Goal: Task Accomplishment & Management: Use online tool/utility

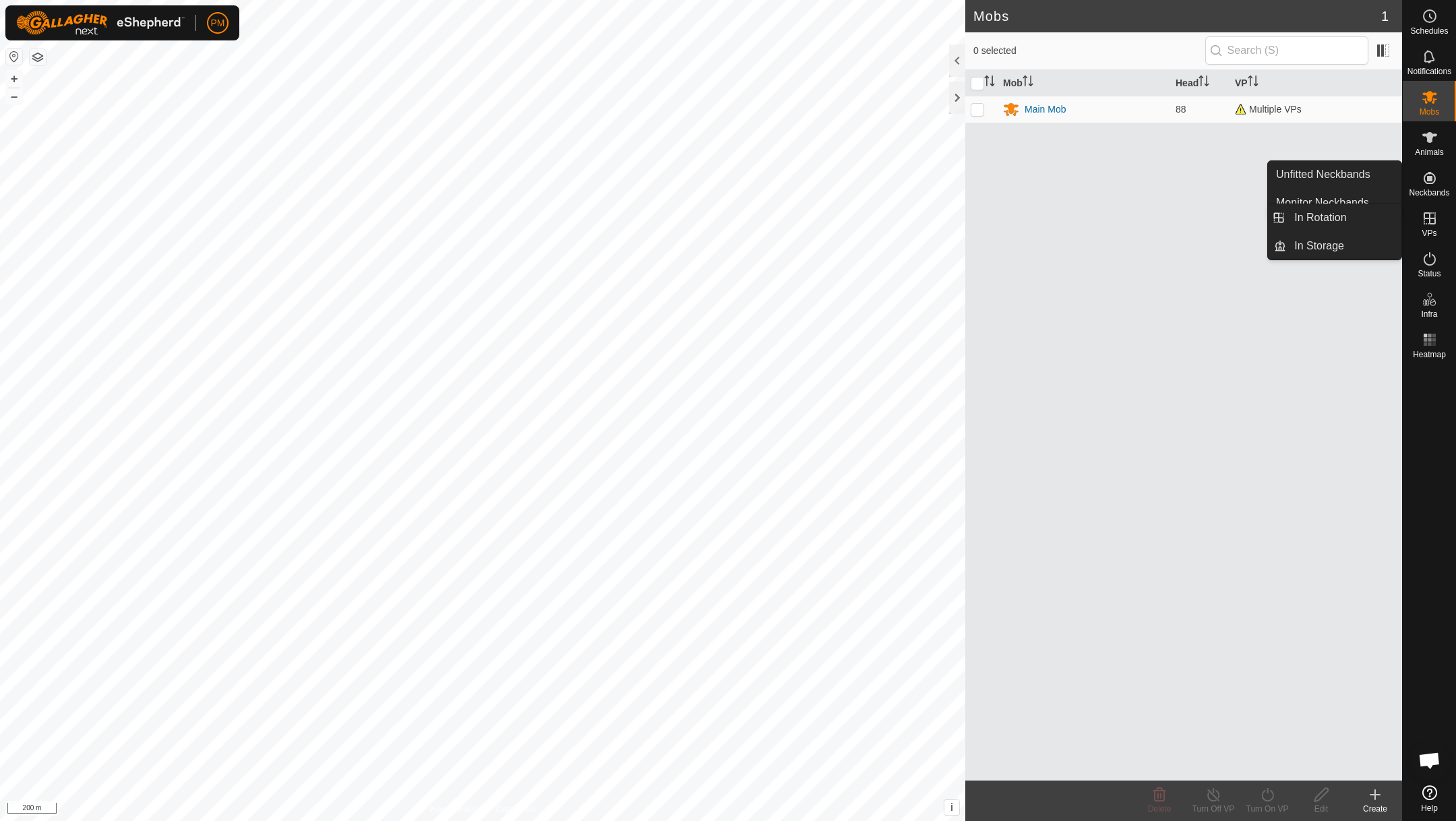
click at [1431, 215] on icon at bounding box center [1430, 218] width 16 height 16
click at [1335, 212] on link "In Rotation" at bounding box center [1344, 218] width 115 height 27
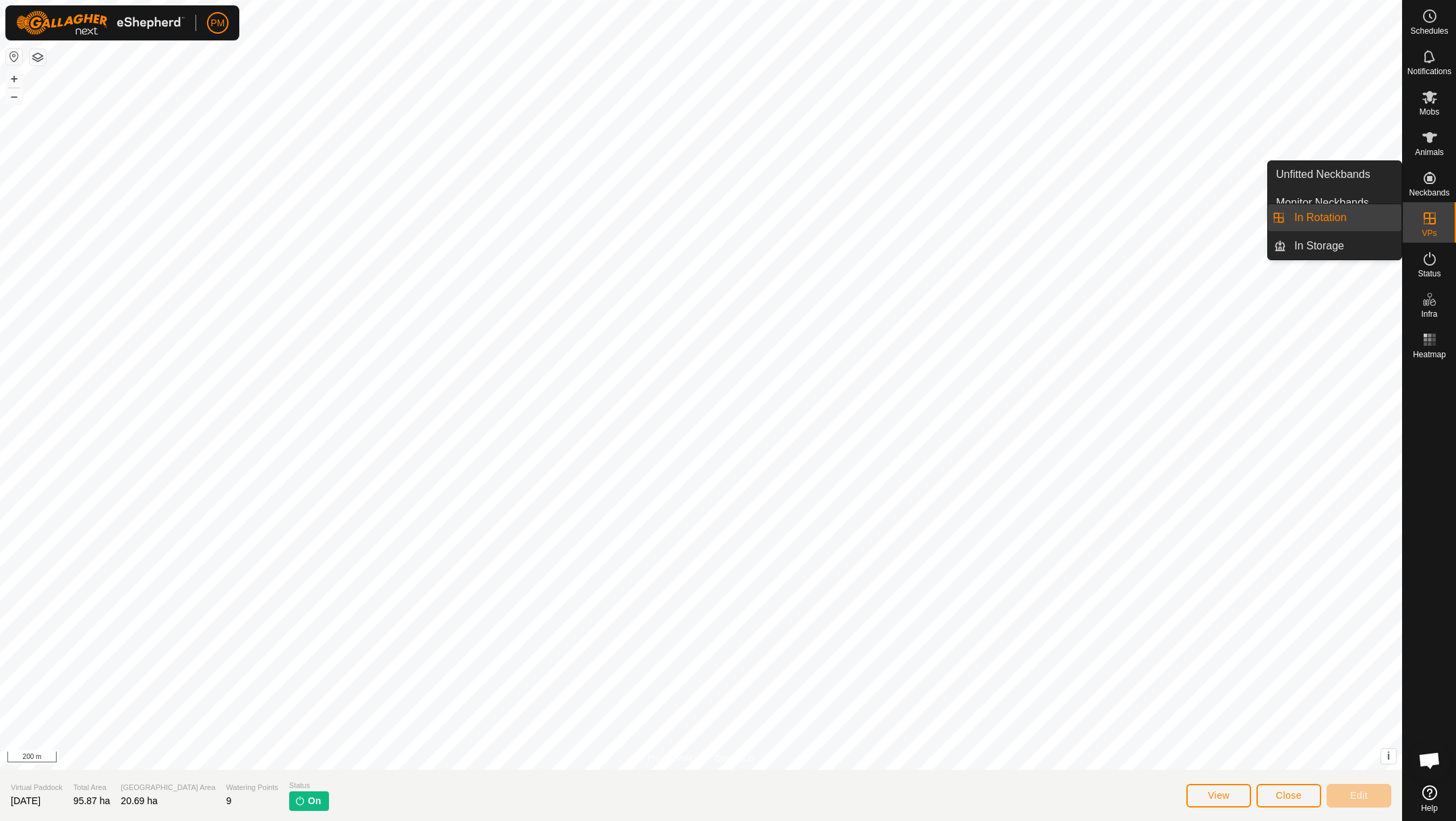
click at [1337, 215] on link "In Rotation" at bounding box center [1344, 218] width 115 height 27
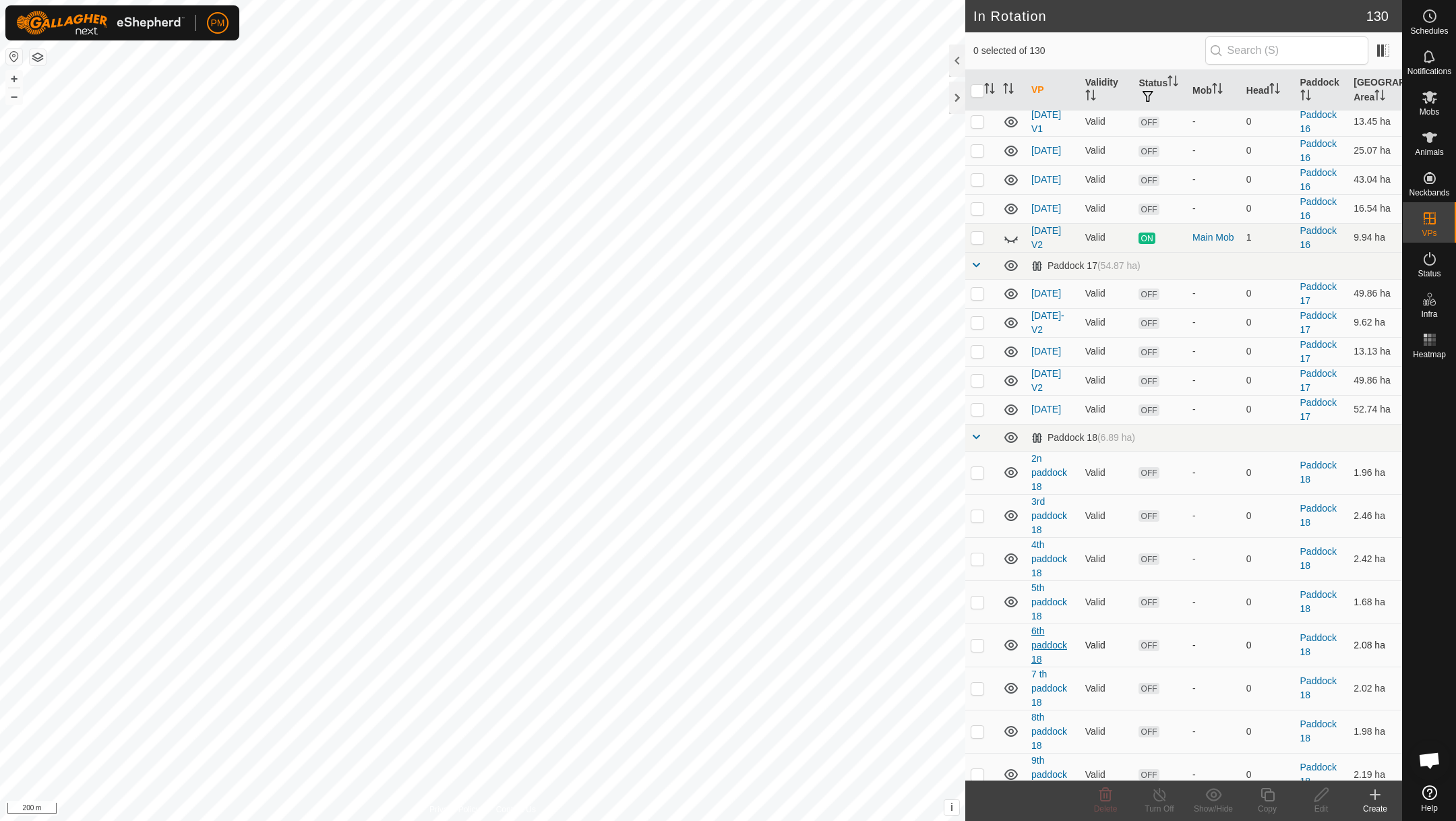
scroll to position [1608, 0]
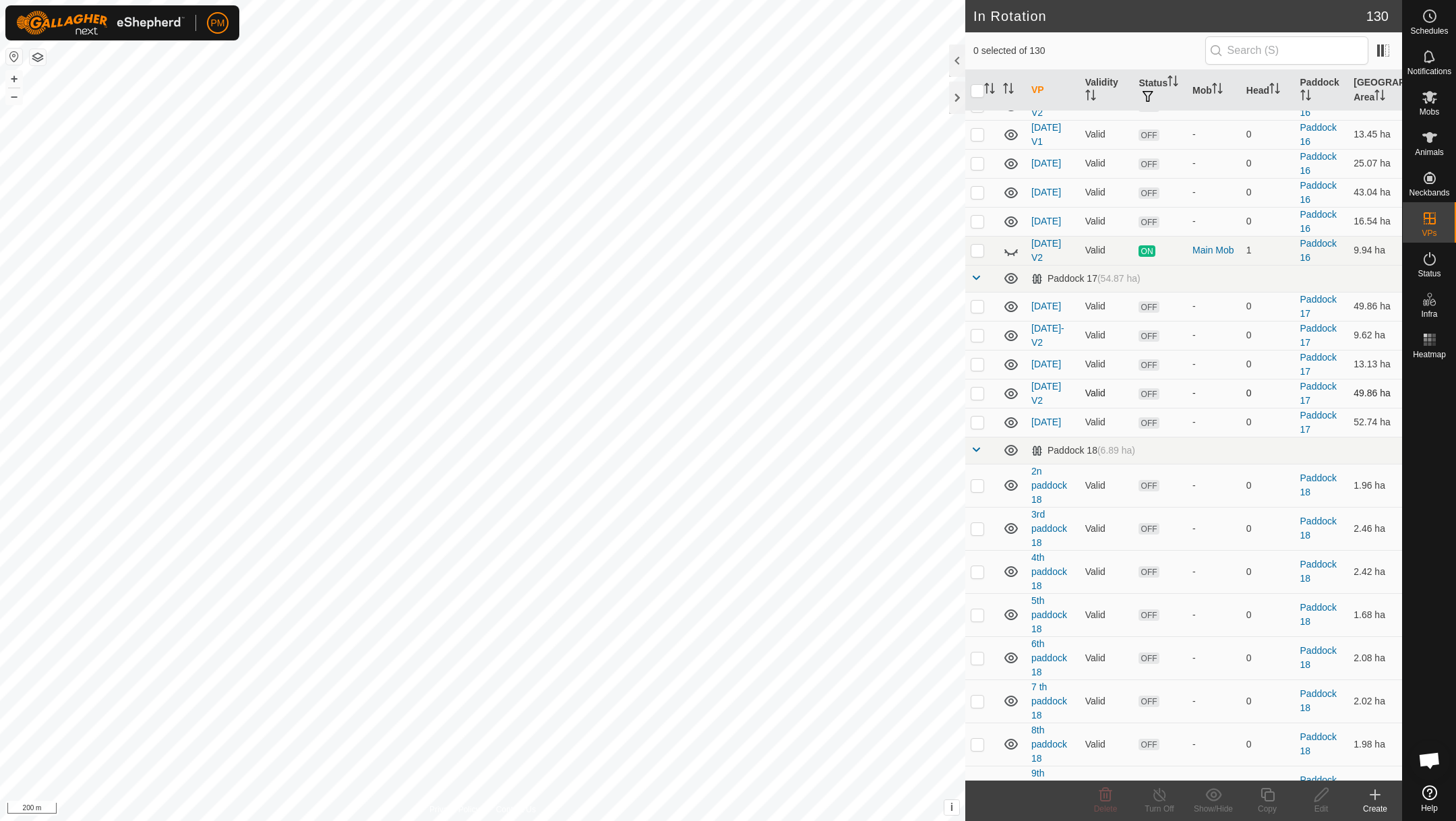
checkbox input "true"
click at [1267, 795] on icon at bounding box center [1268, 795] width 17 height 16
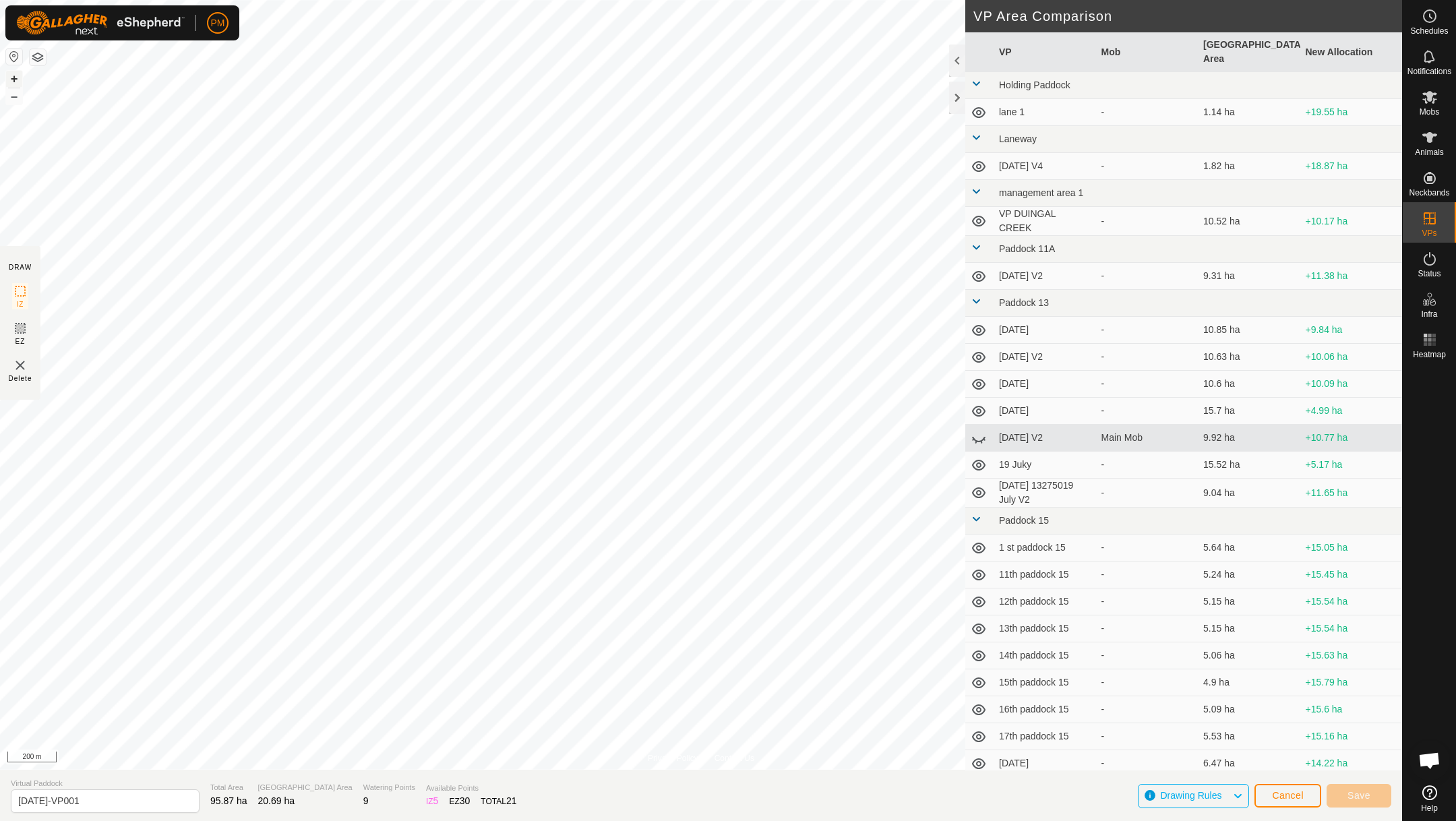
click at [15, 82] on button "+" at bounding box center [14, 78] width 16 height 16
click at [289, 790] on div "Privacy Policy Contact Us WP 9 Type: river Capacity: 1000000L Water Level: 100%…" at bounding box center [701, 410] width 1403 height 821
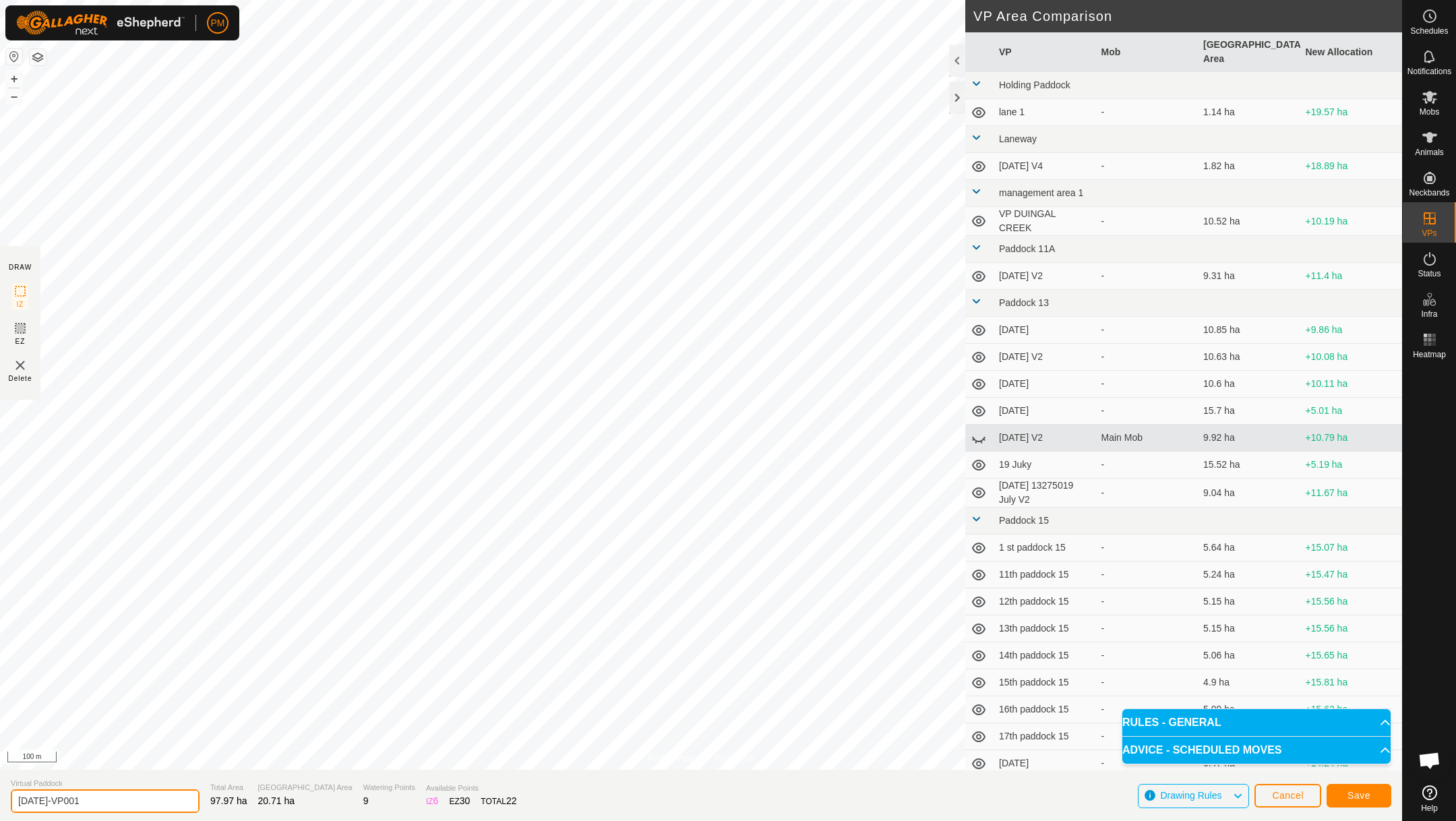
click at [113, 800] on input "[DATE]-VP001" at bounding box center [105, 801] width 189 height 23
type input "[DATE]-V2"
click at [1351, 793] on span "Save" at bounding box center [1359, 795] width 23 height 11
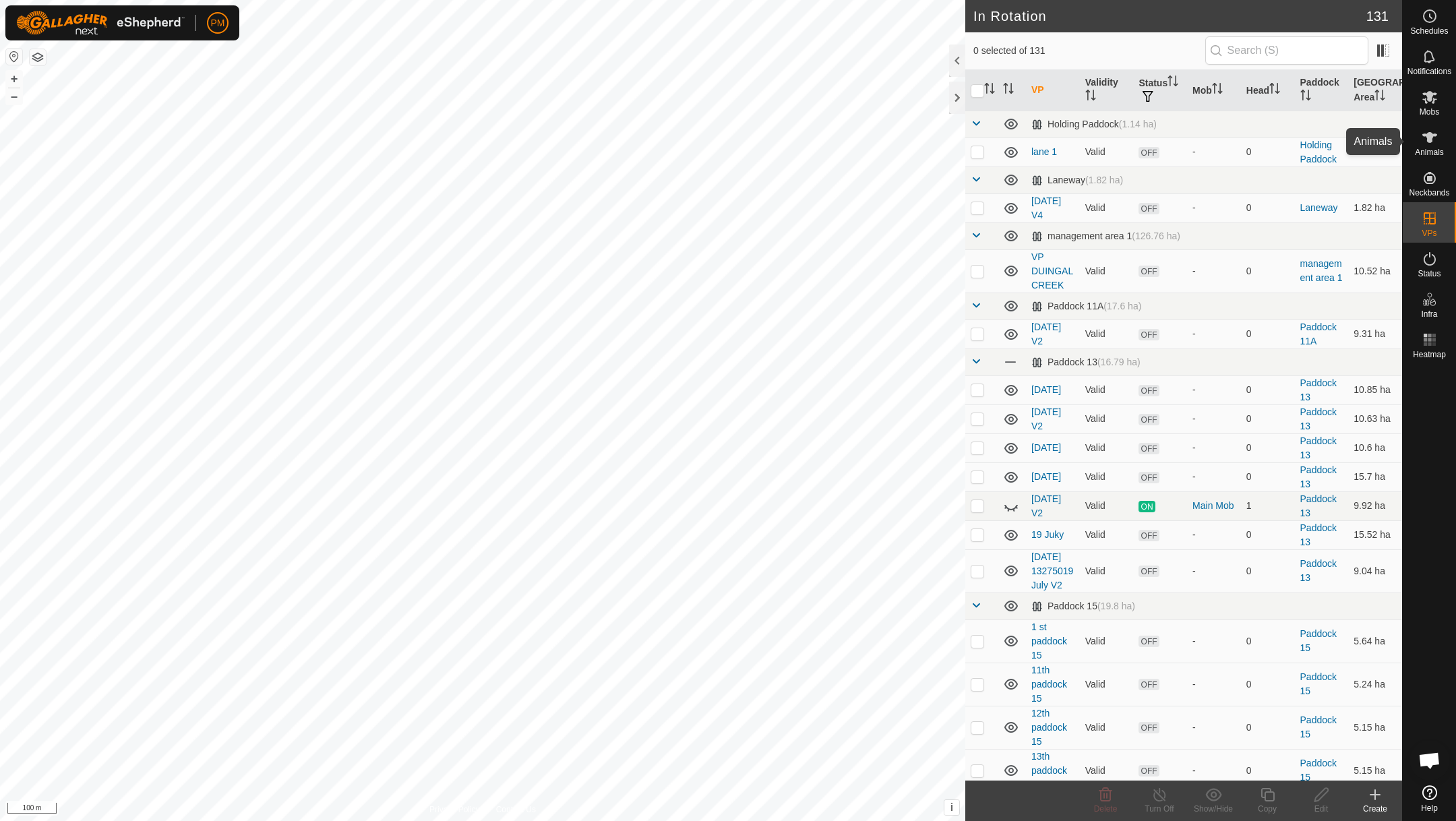
click at [1432, 139] on icon at bounding box center [1430, 137] width 16 height 16
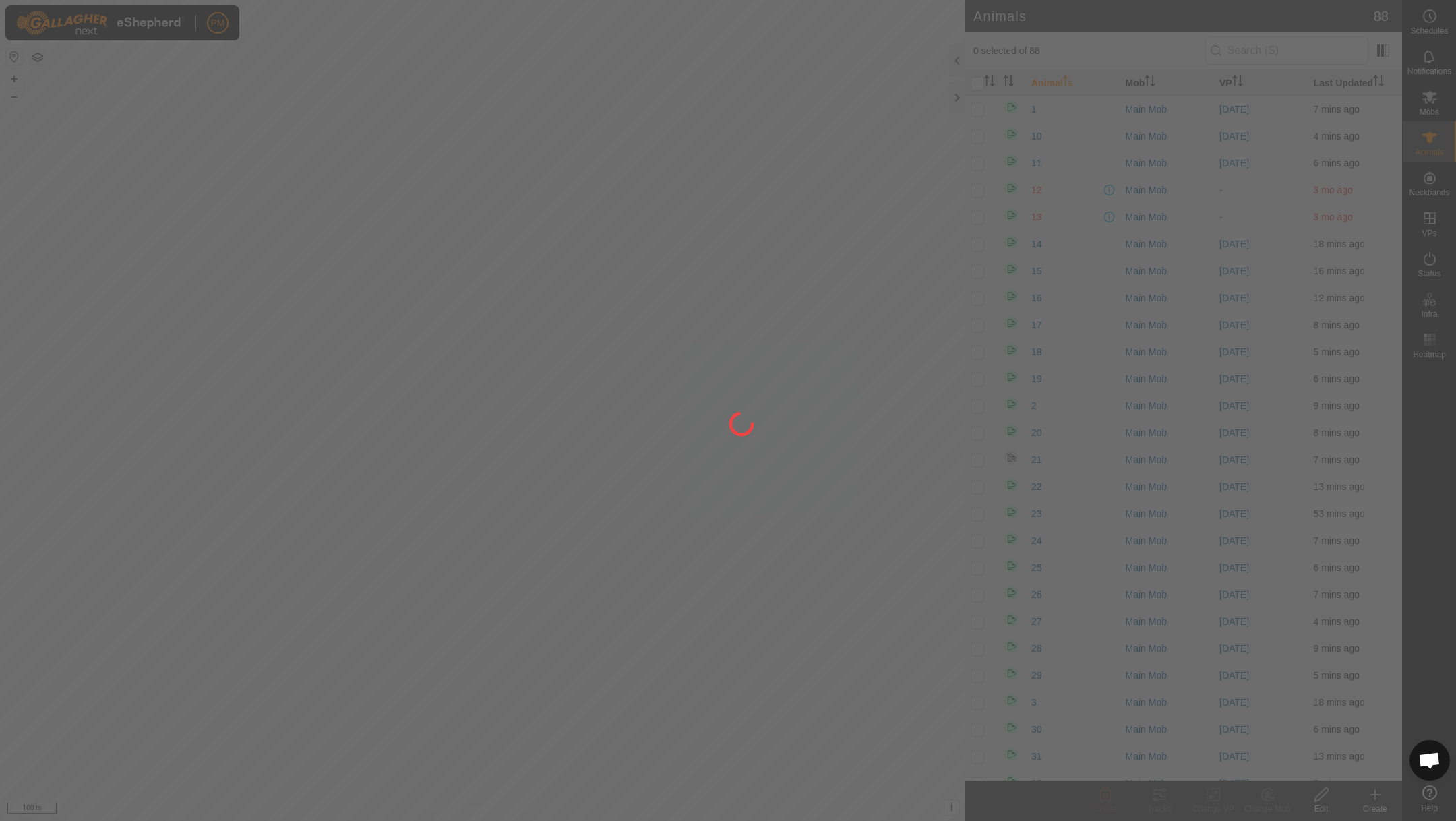
click at [1227, 77] on div at bounding box center [728, 410] width 1456 height 821
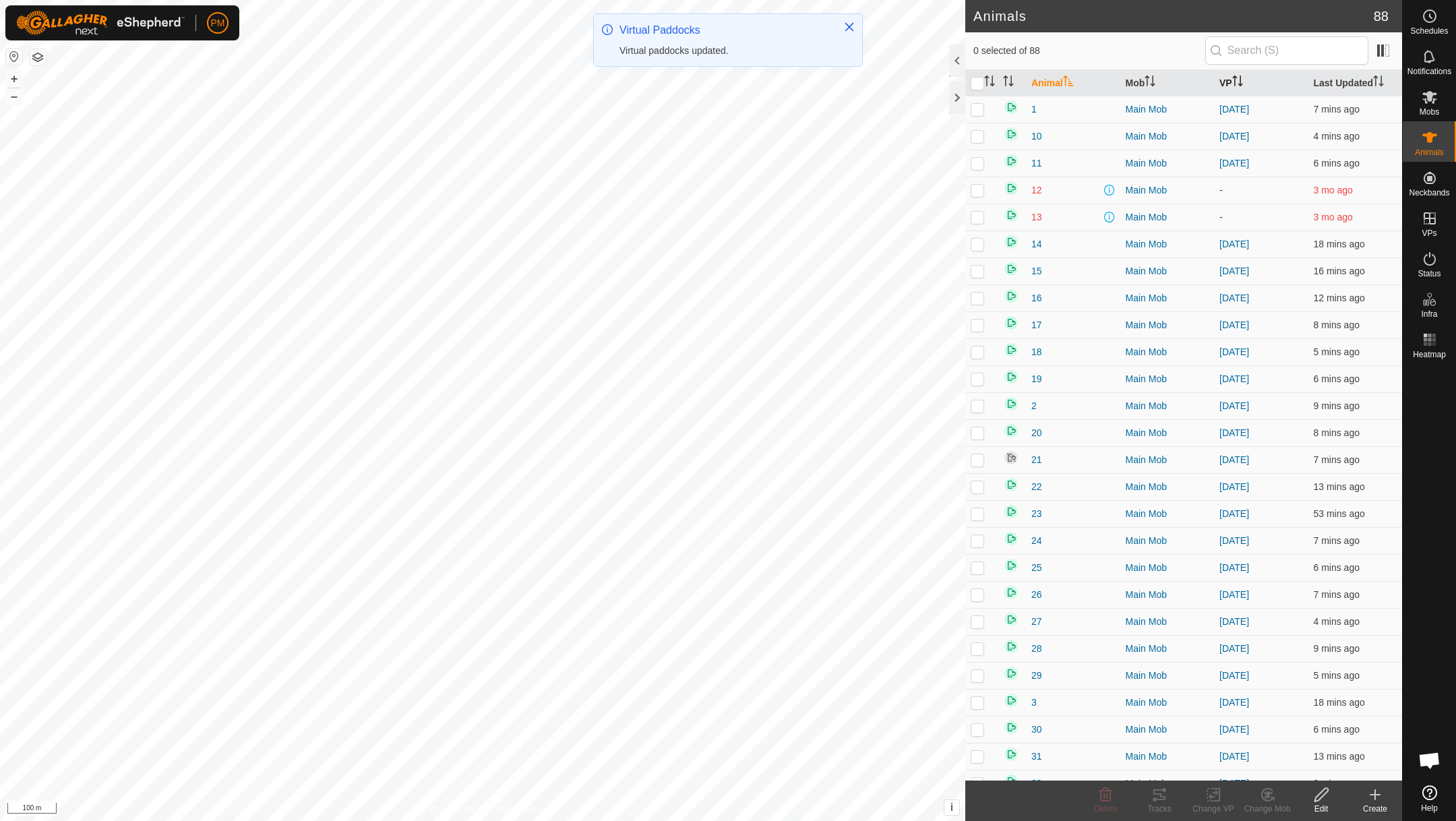
click at [1234, 79] on icon "Activate to sort" at bounding box center [1238, 81] width 11 height 11
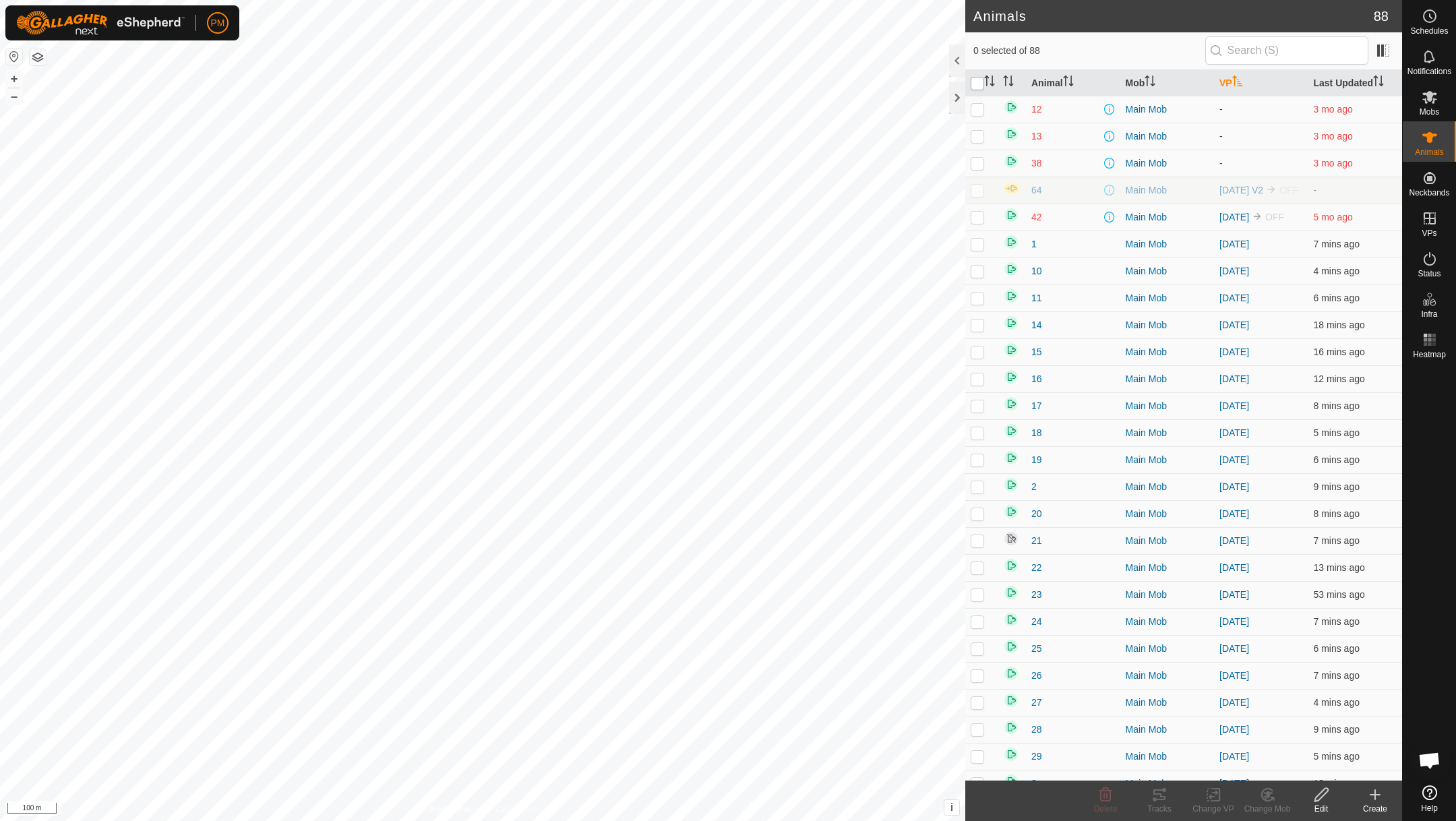
click at [978, 86] on input "checkbox" at bounding box center [978, 84] width 14 height 14
checkbox input "true"
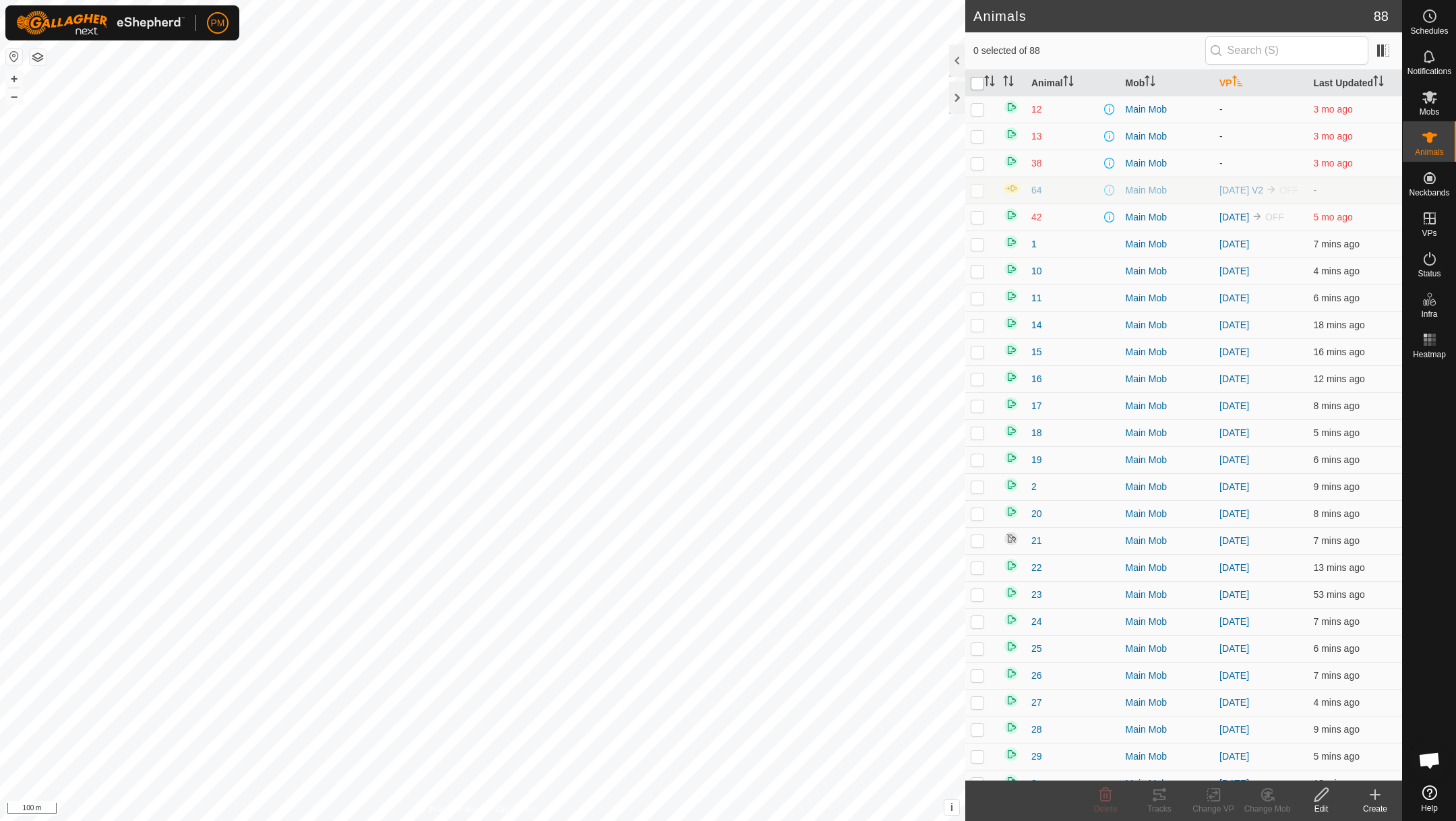
checkbox input "true"
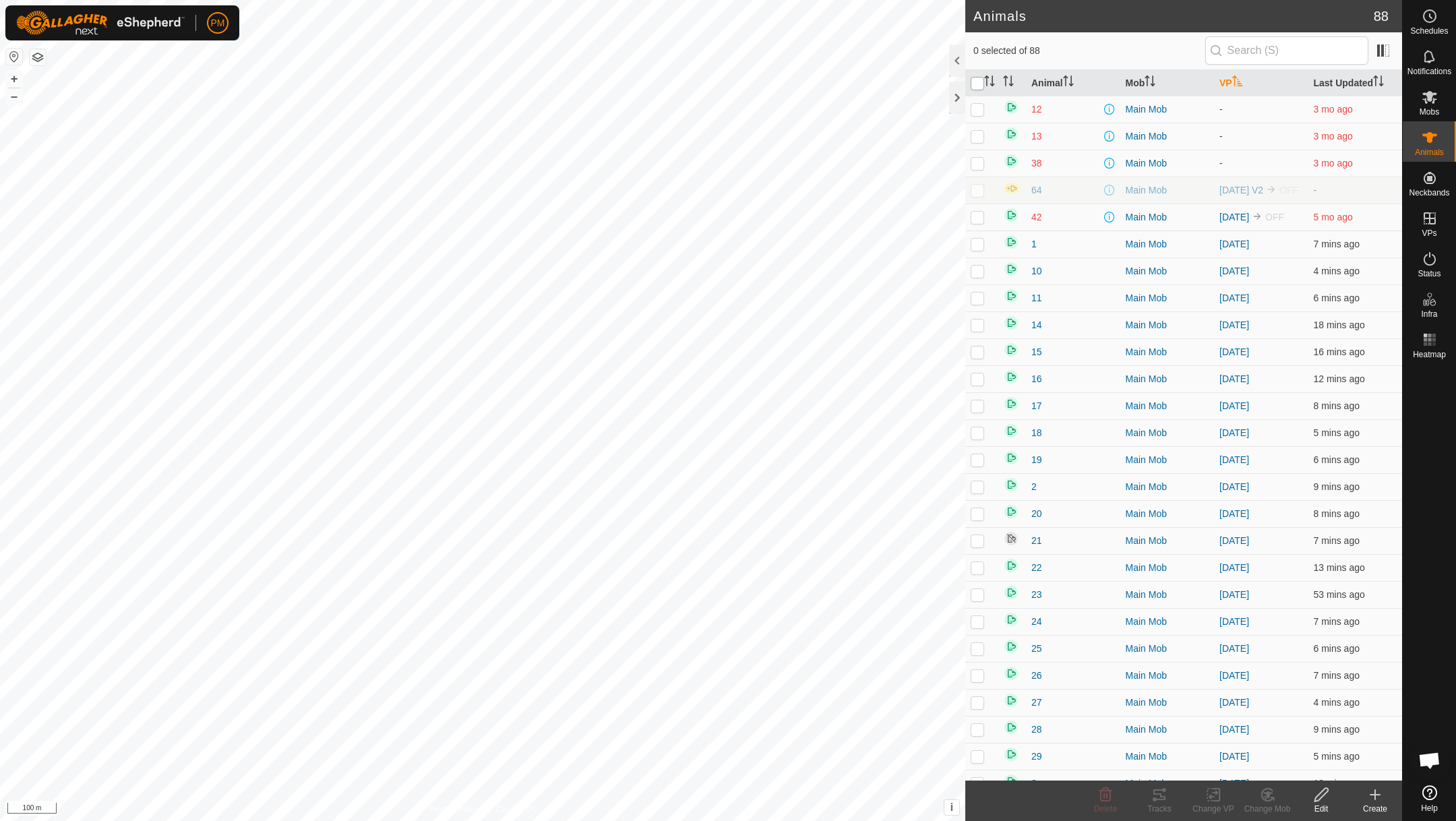
checkbox input "true"
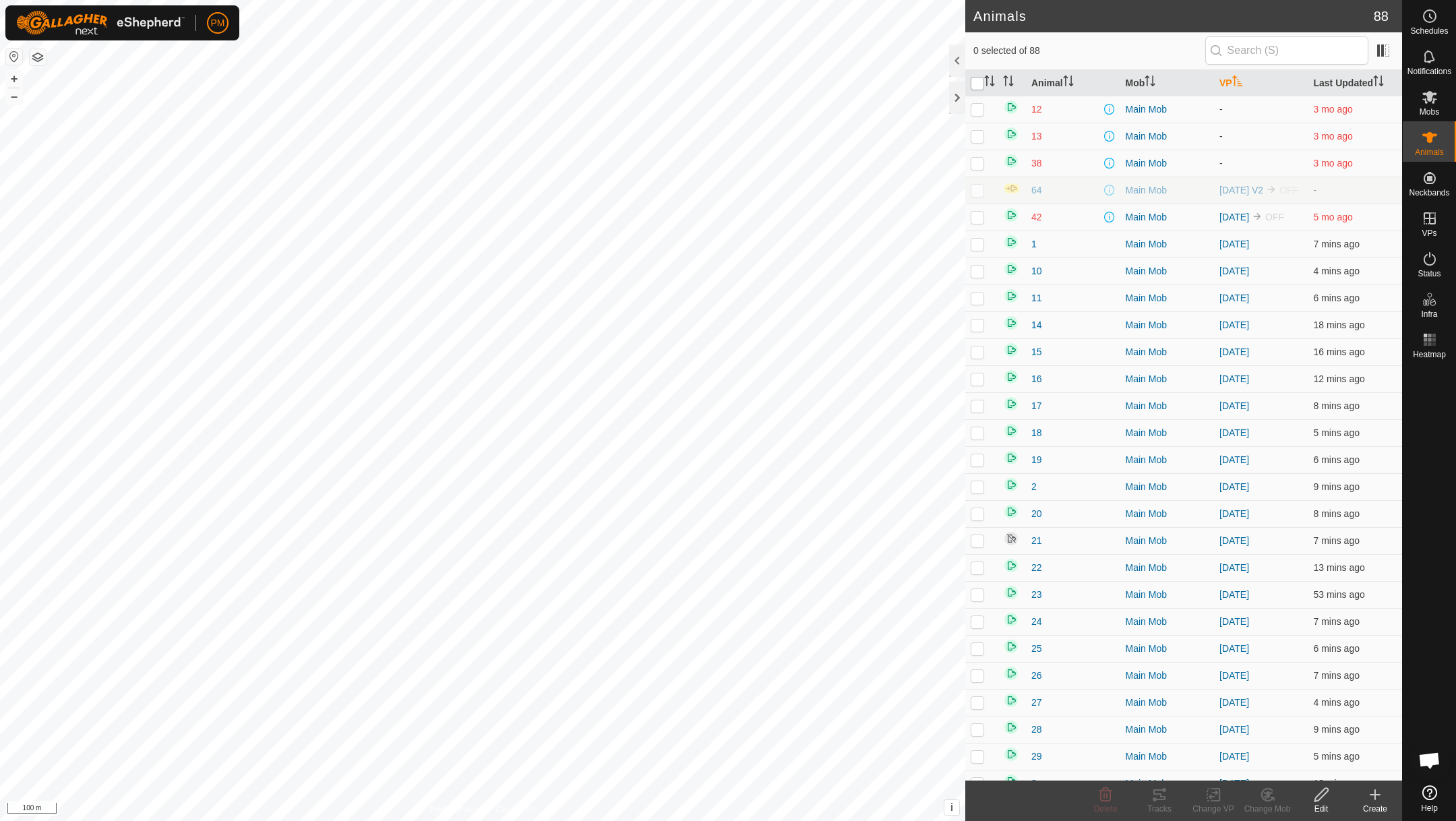
checkbox input "true"
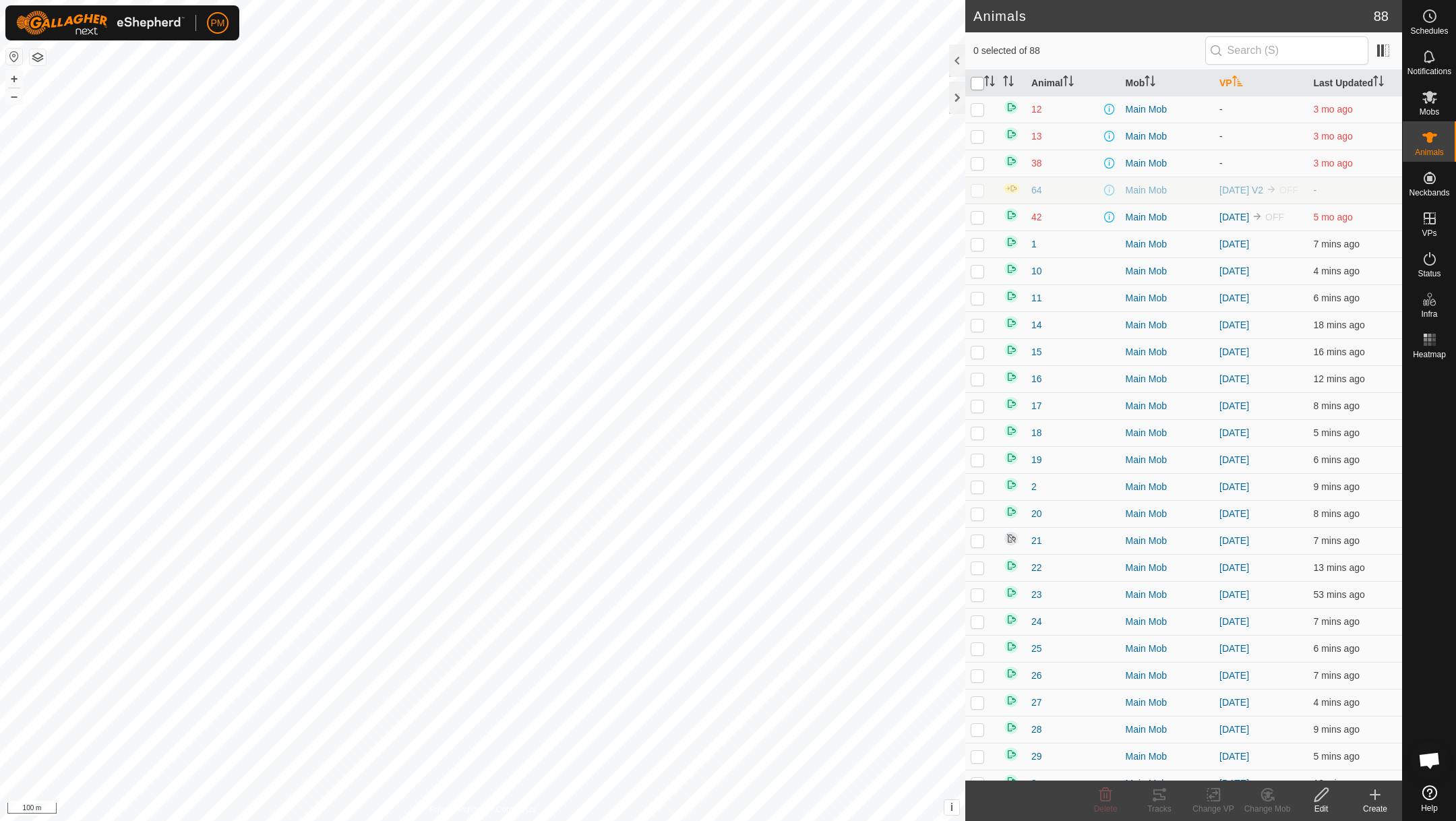
checkbox input "true"
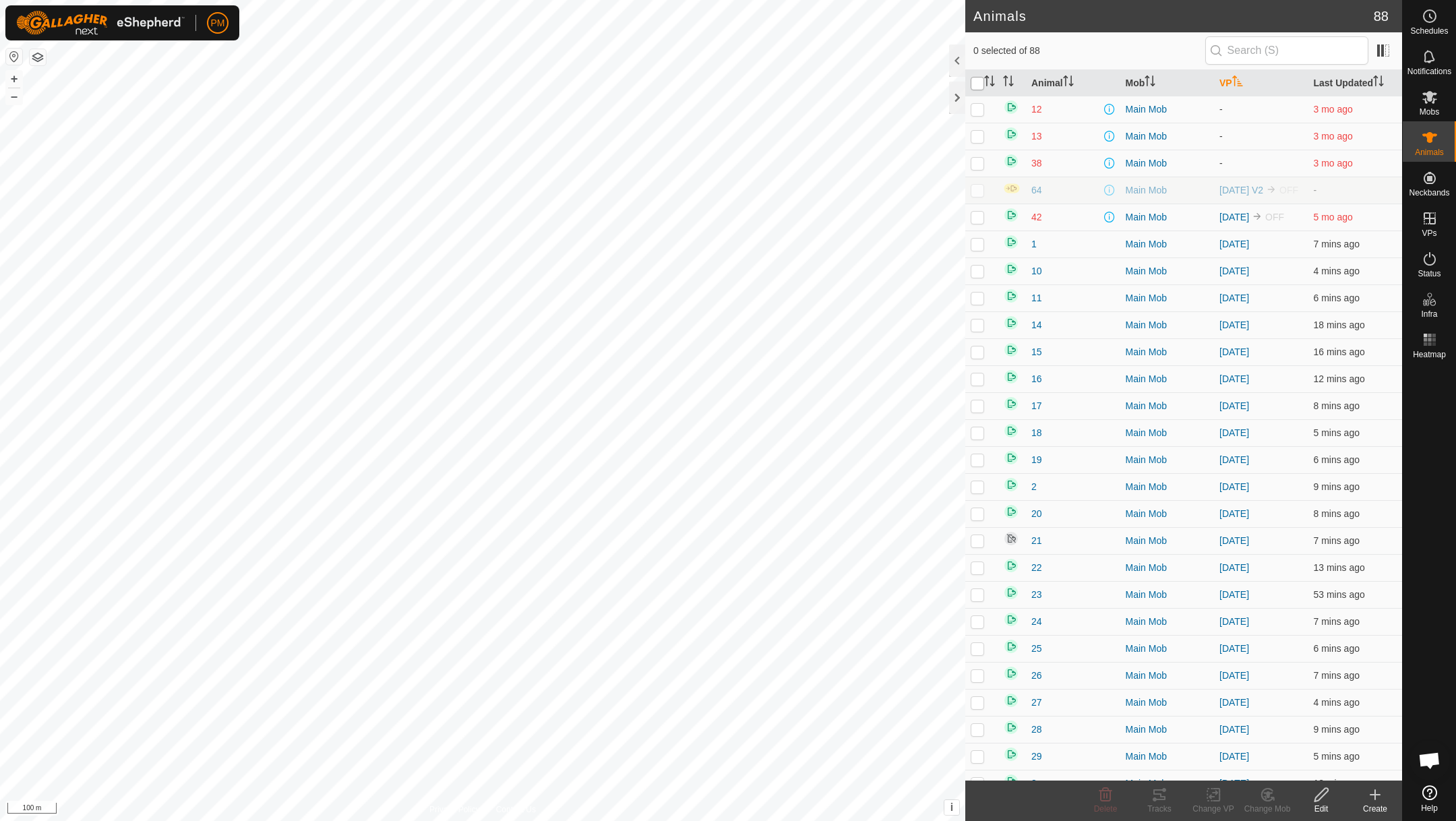
checkbox input "true"
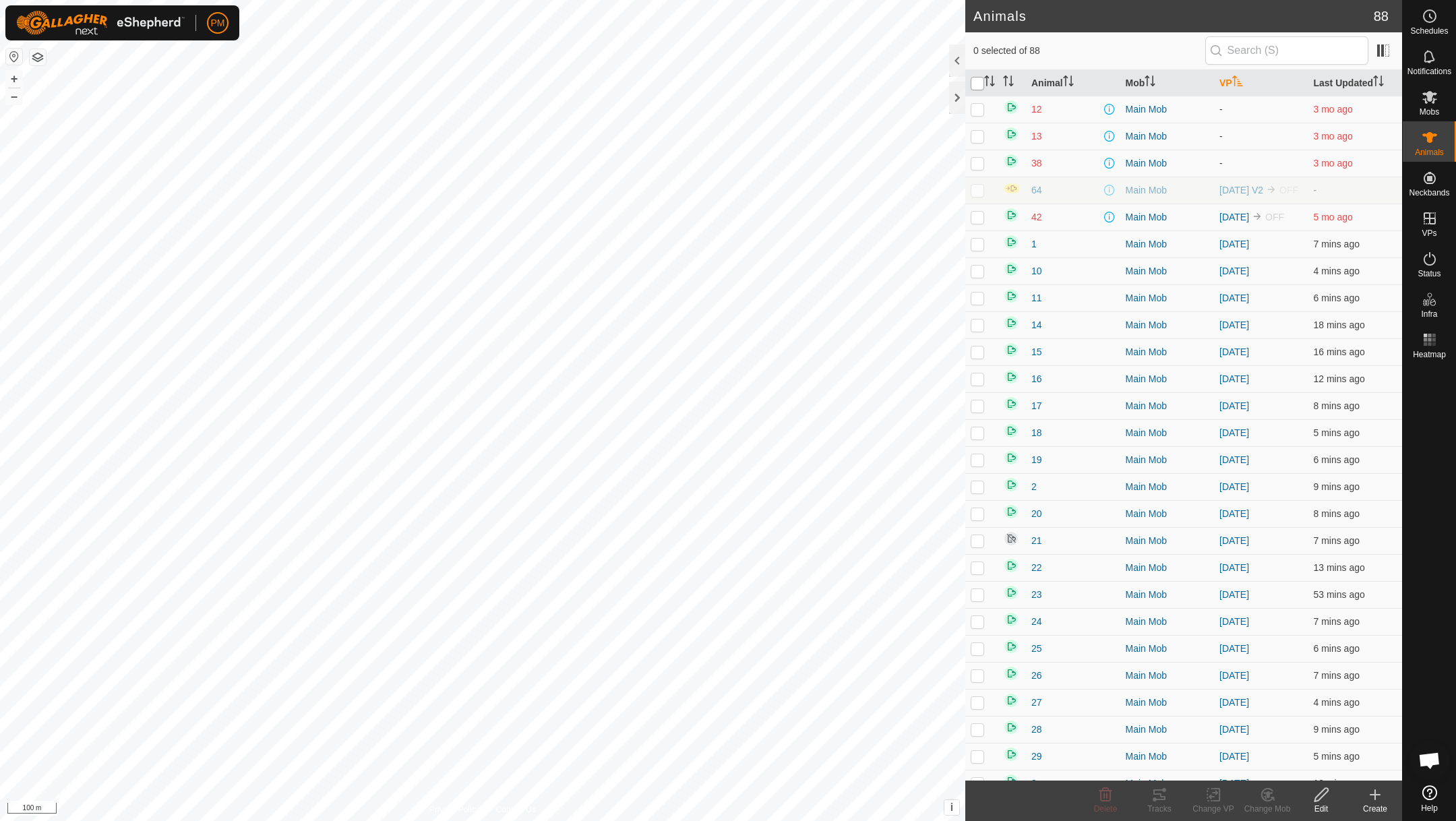
checkbox input "true"
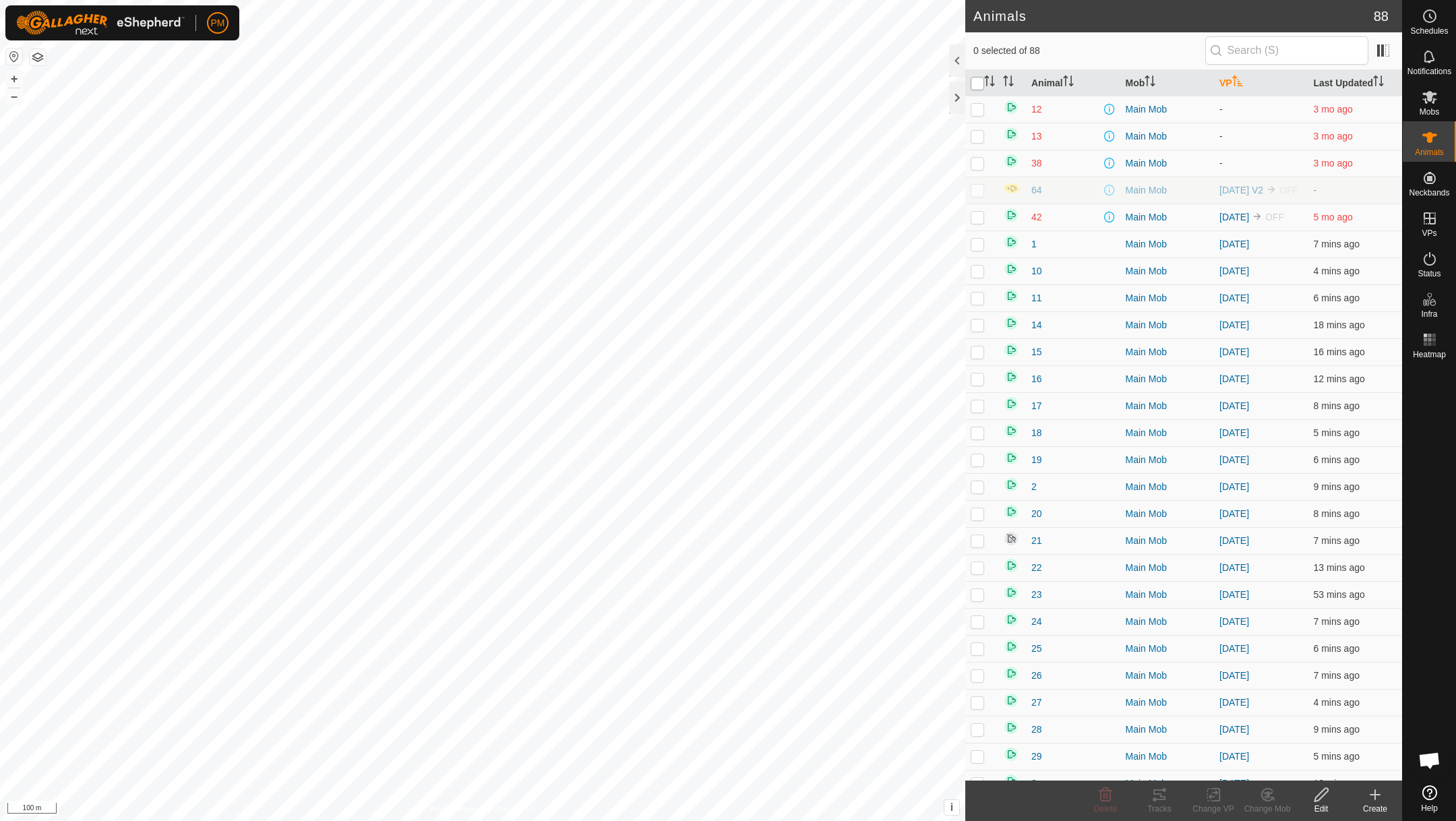
checkbox input "true"
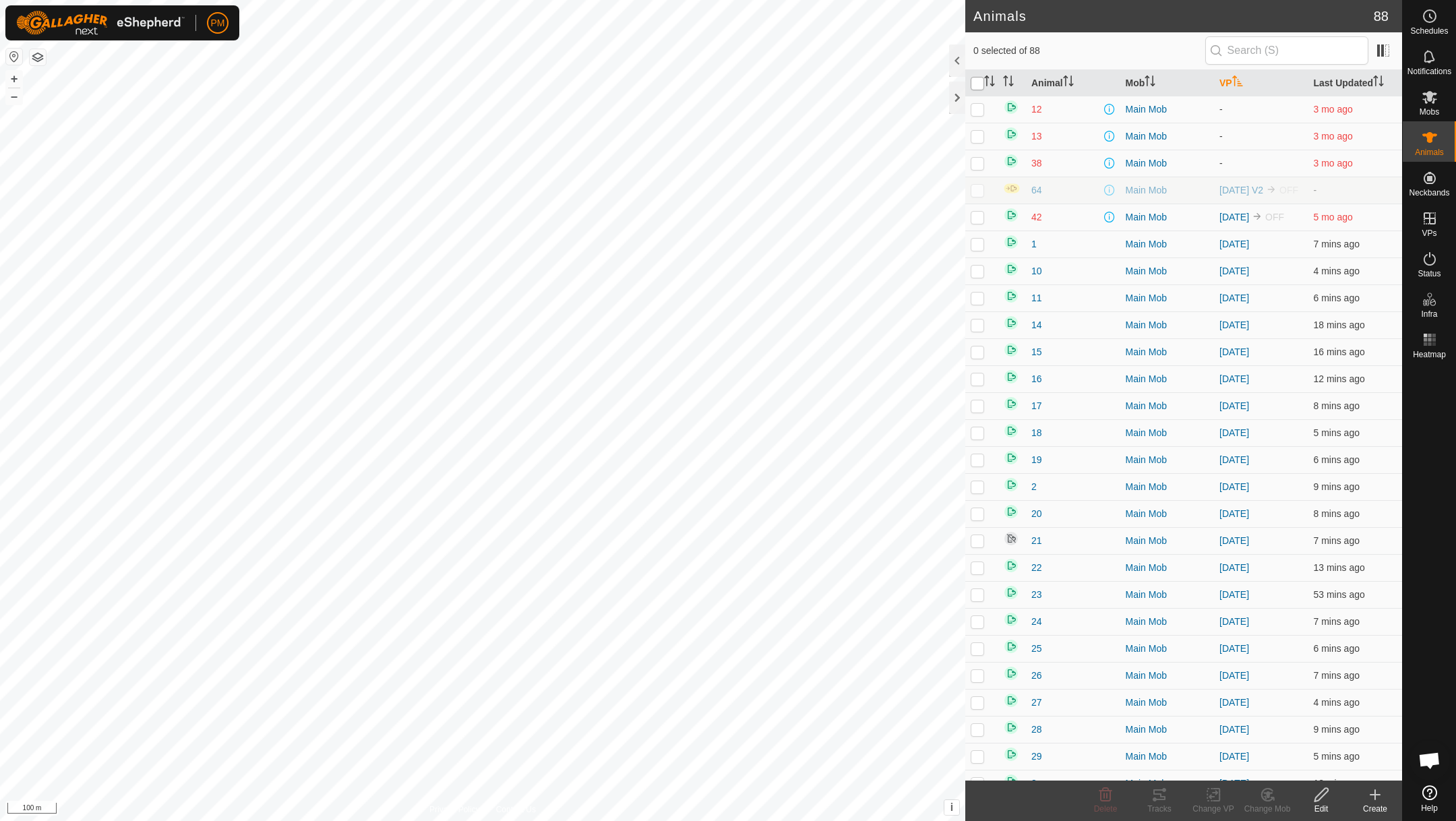
checkbox input "true"
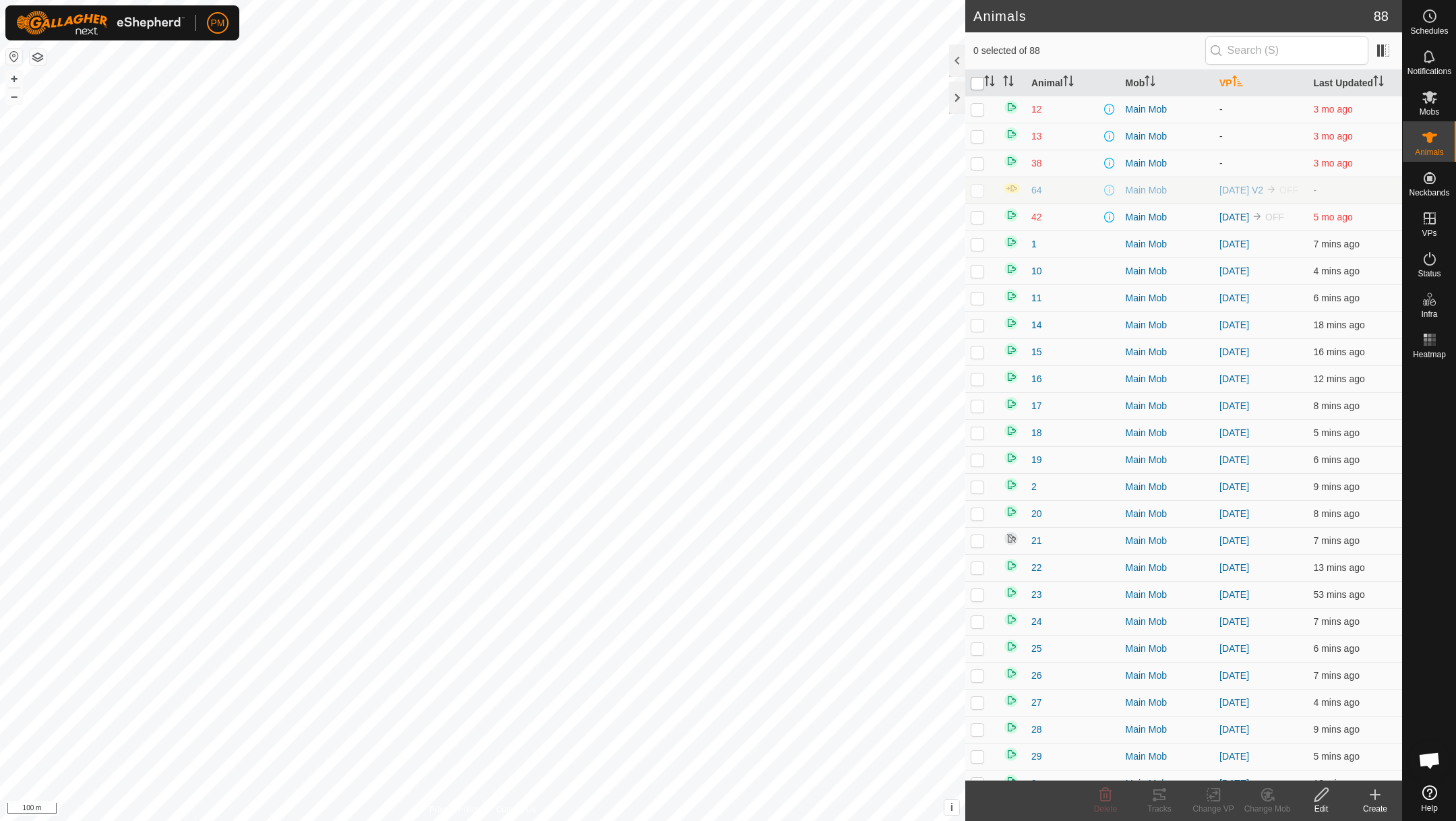
checkbox input "true"
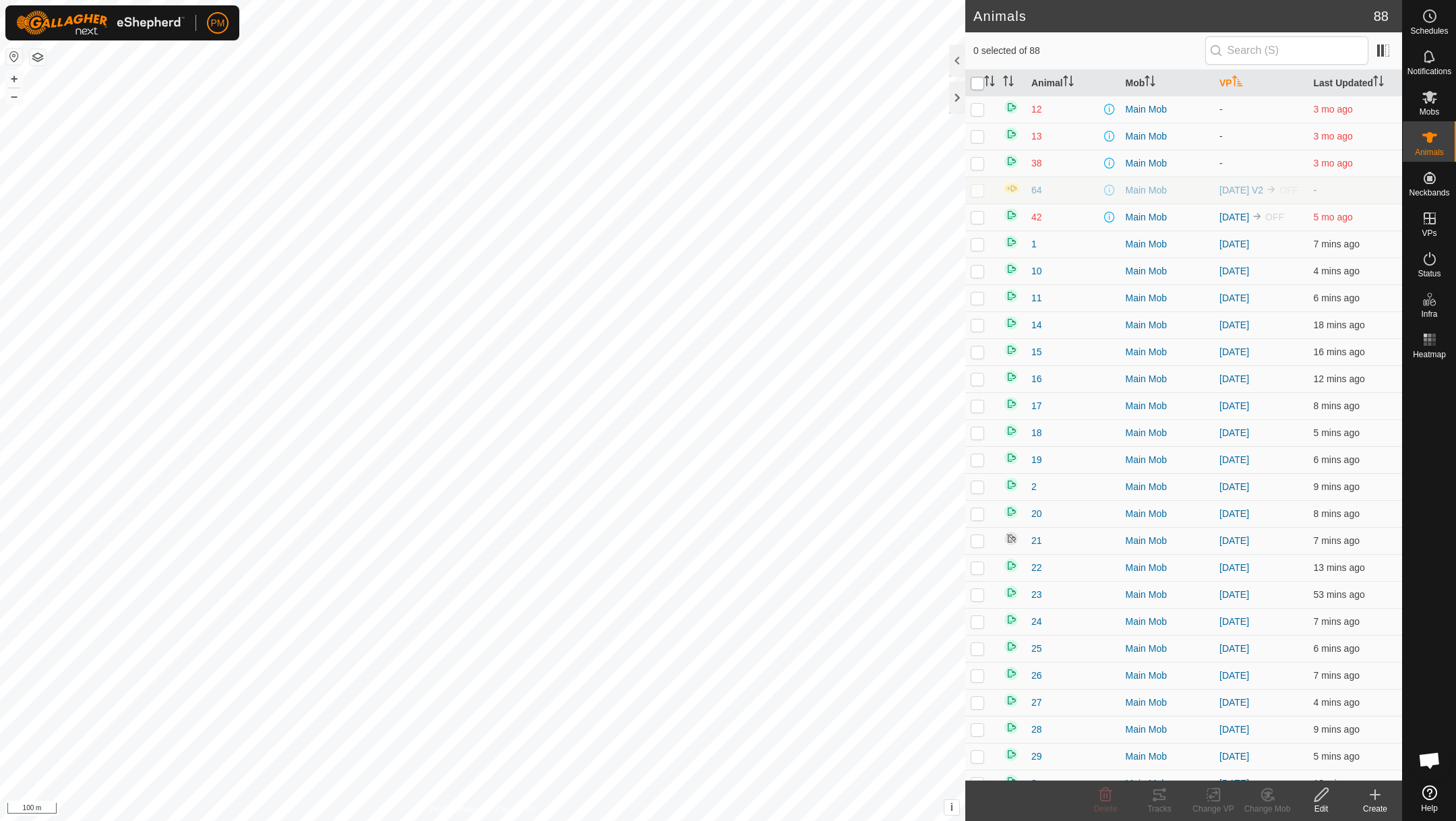
checkbox input "true"
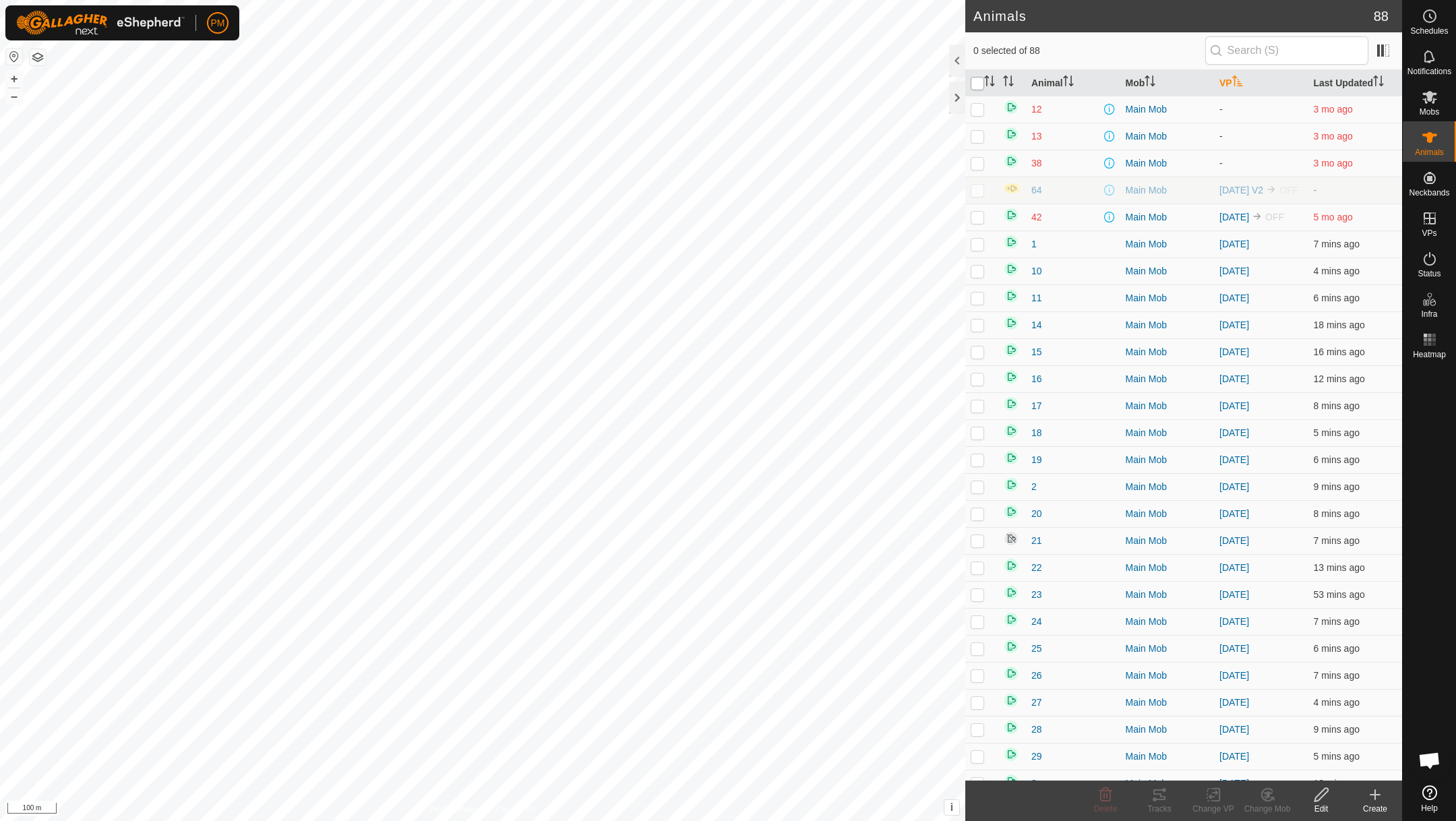
checkbox input "true"
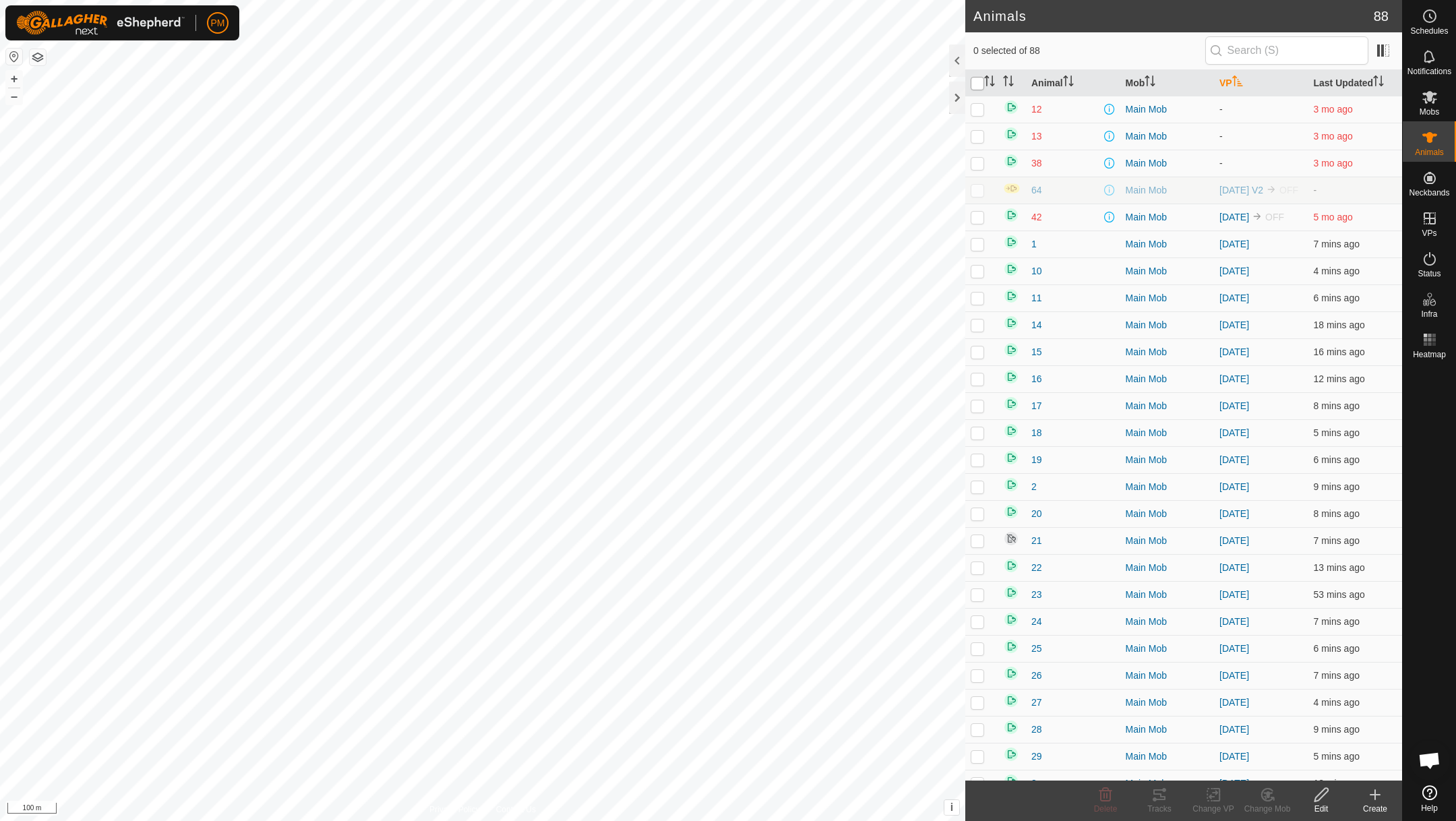
checkbox input "true"
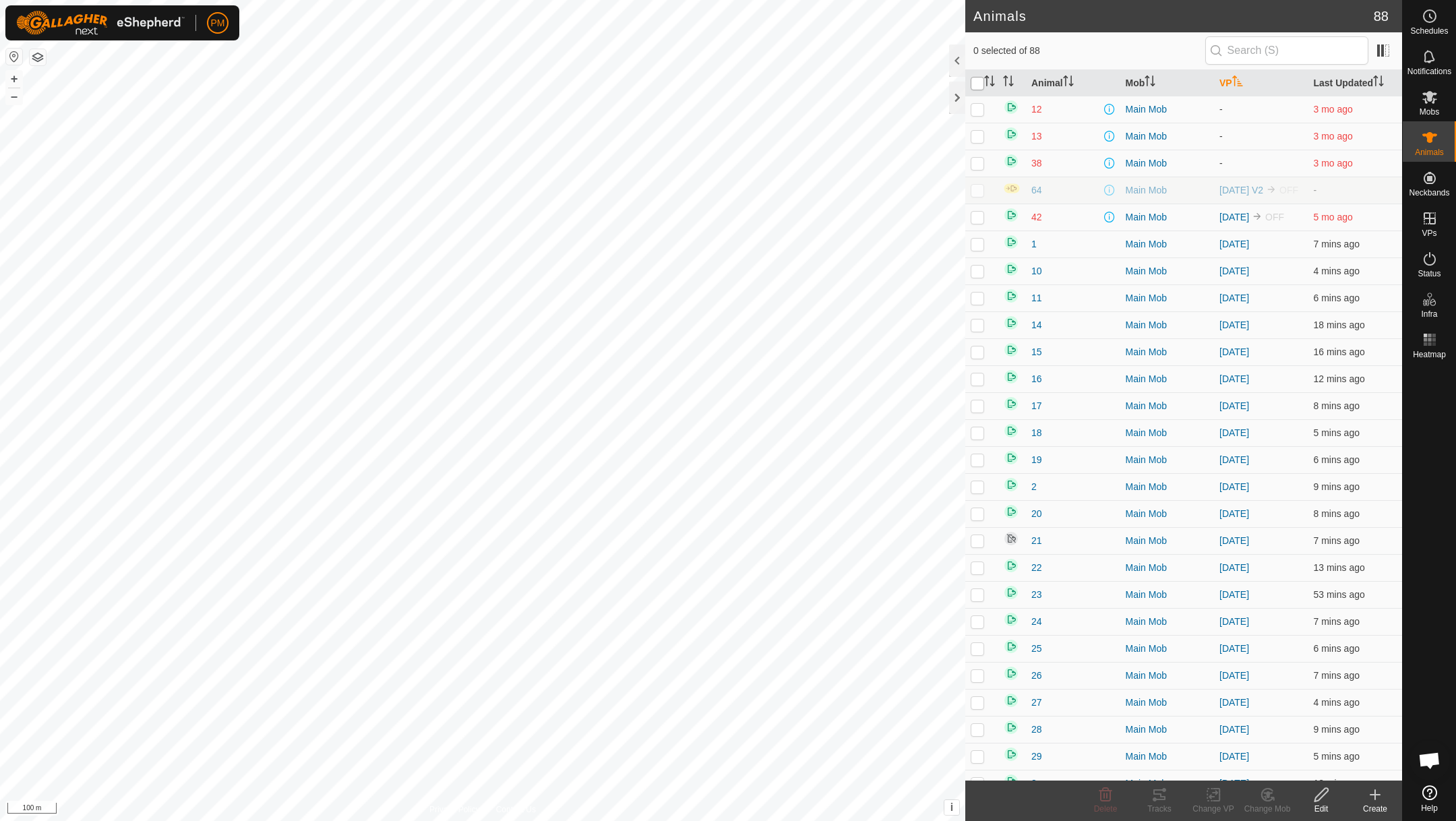
checkbox input "true"
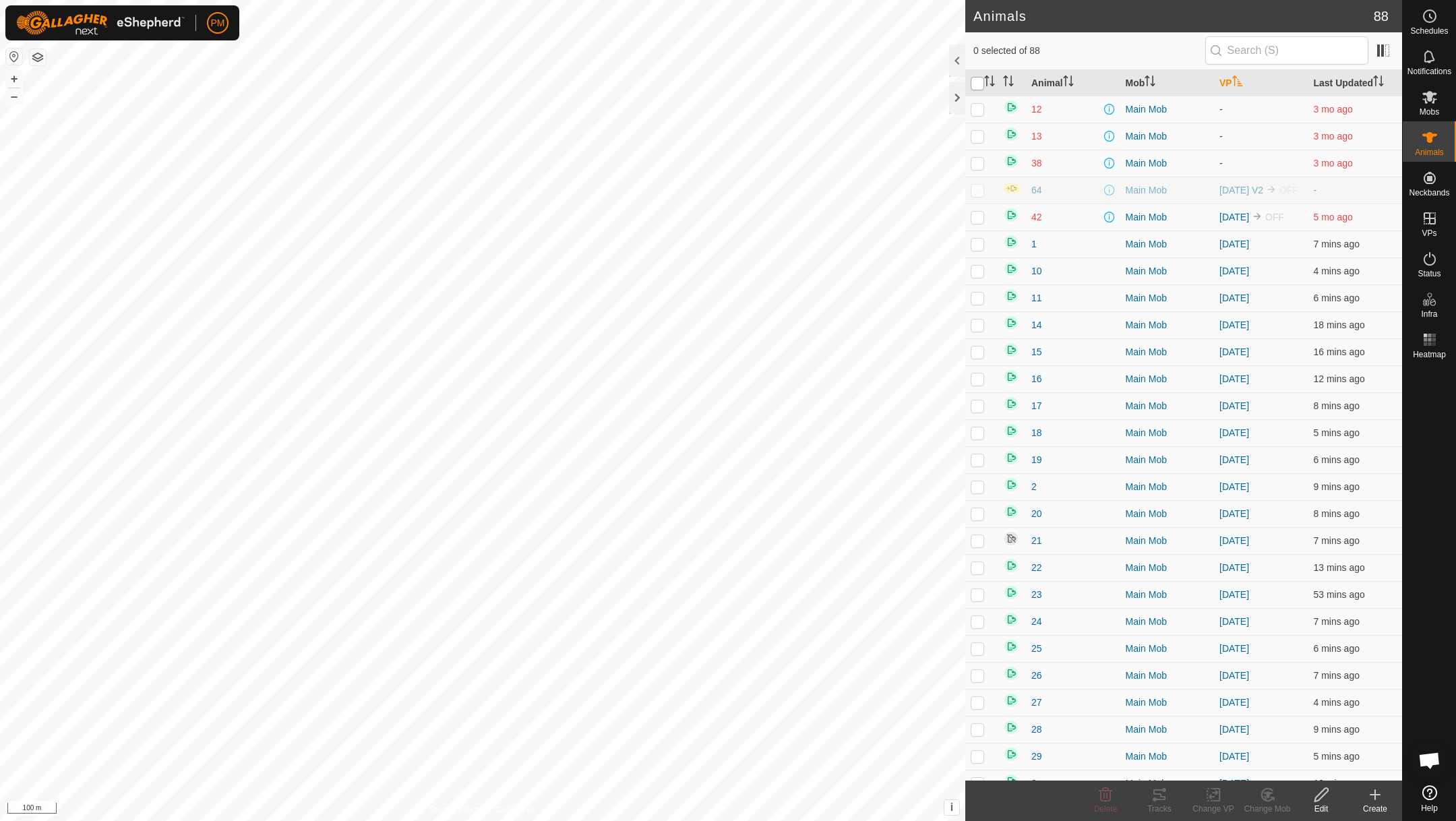
checkbox input "true"
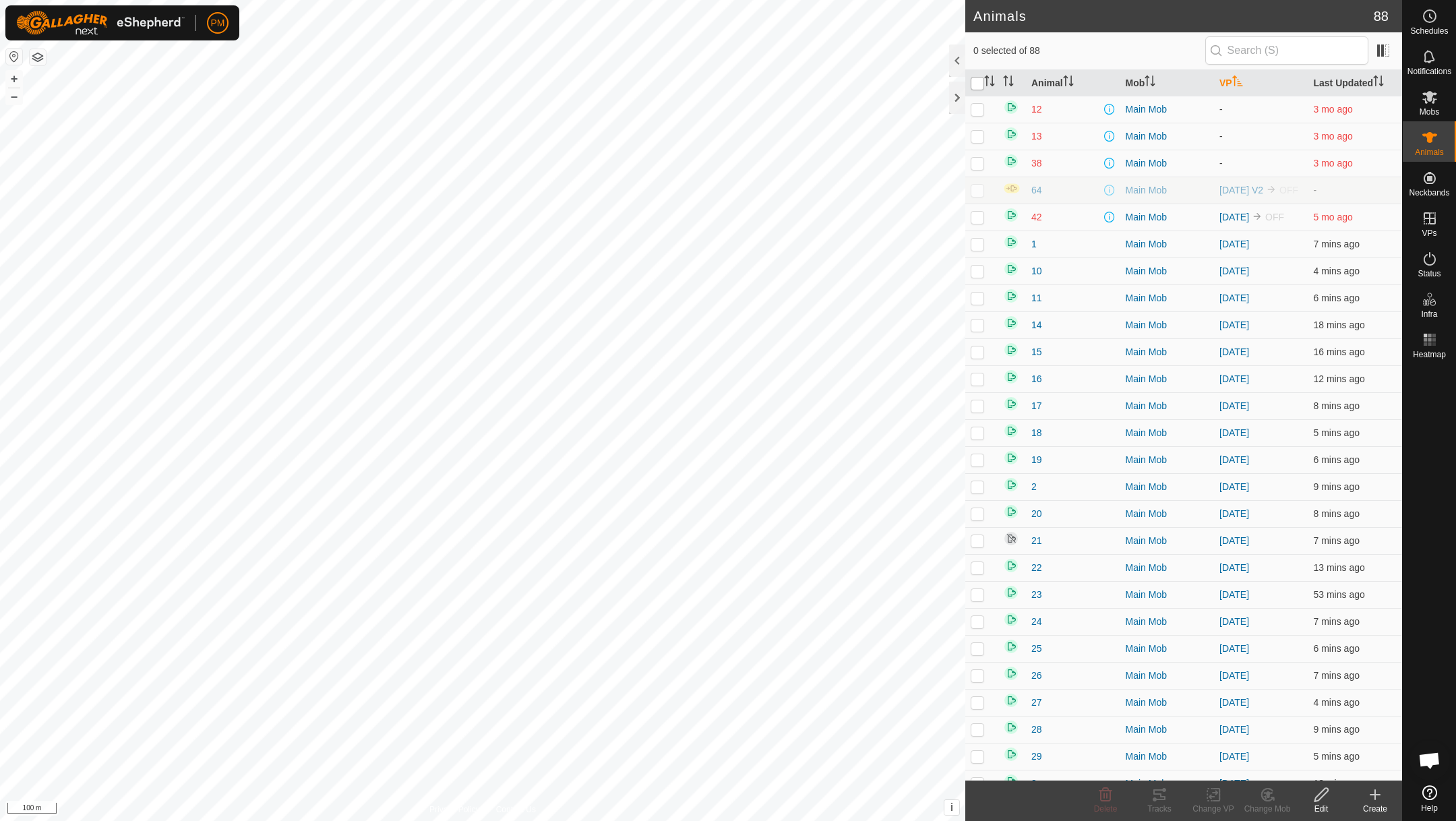
checkbox input "true"
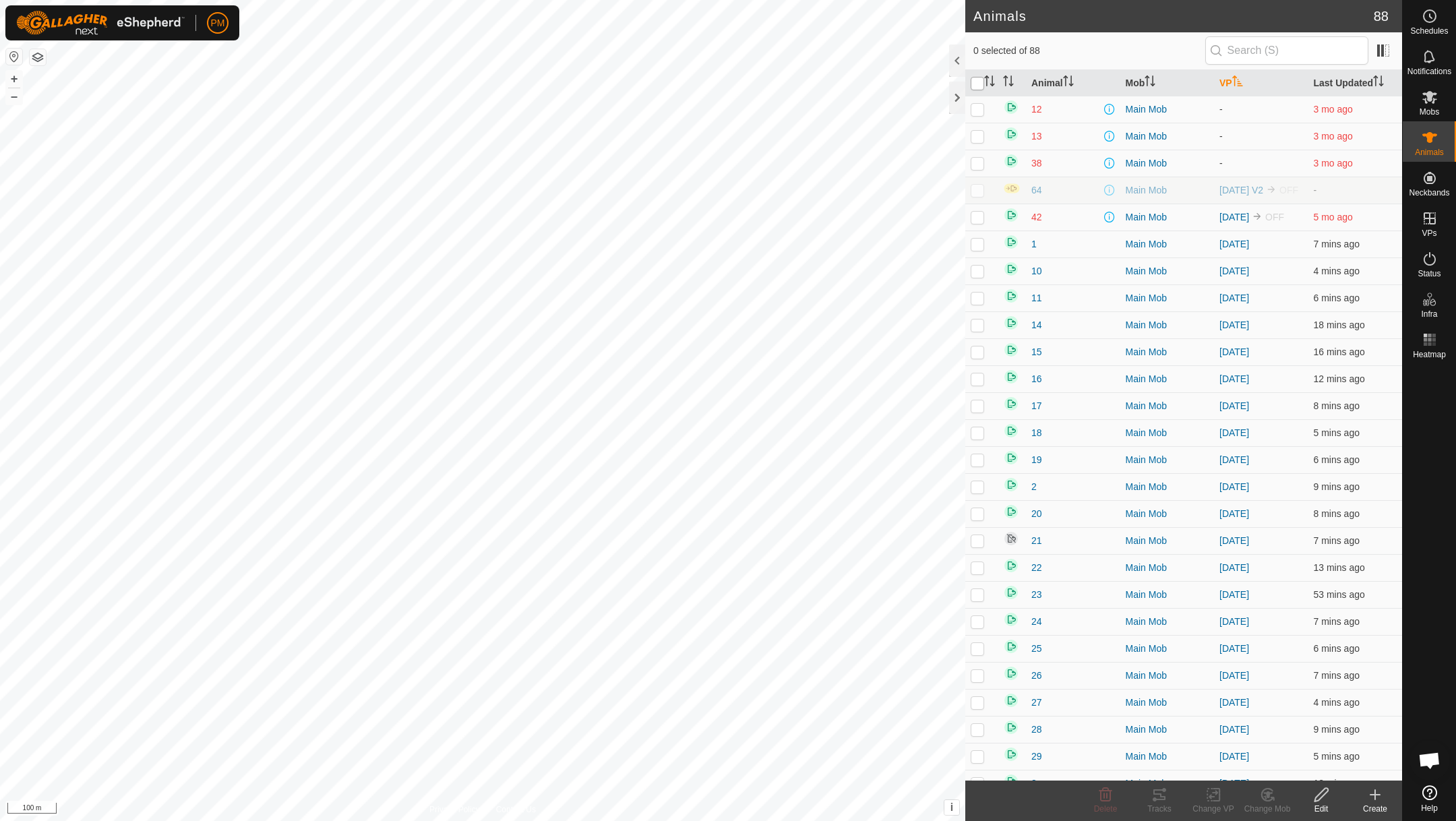
checkbox input "true"
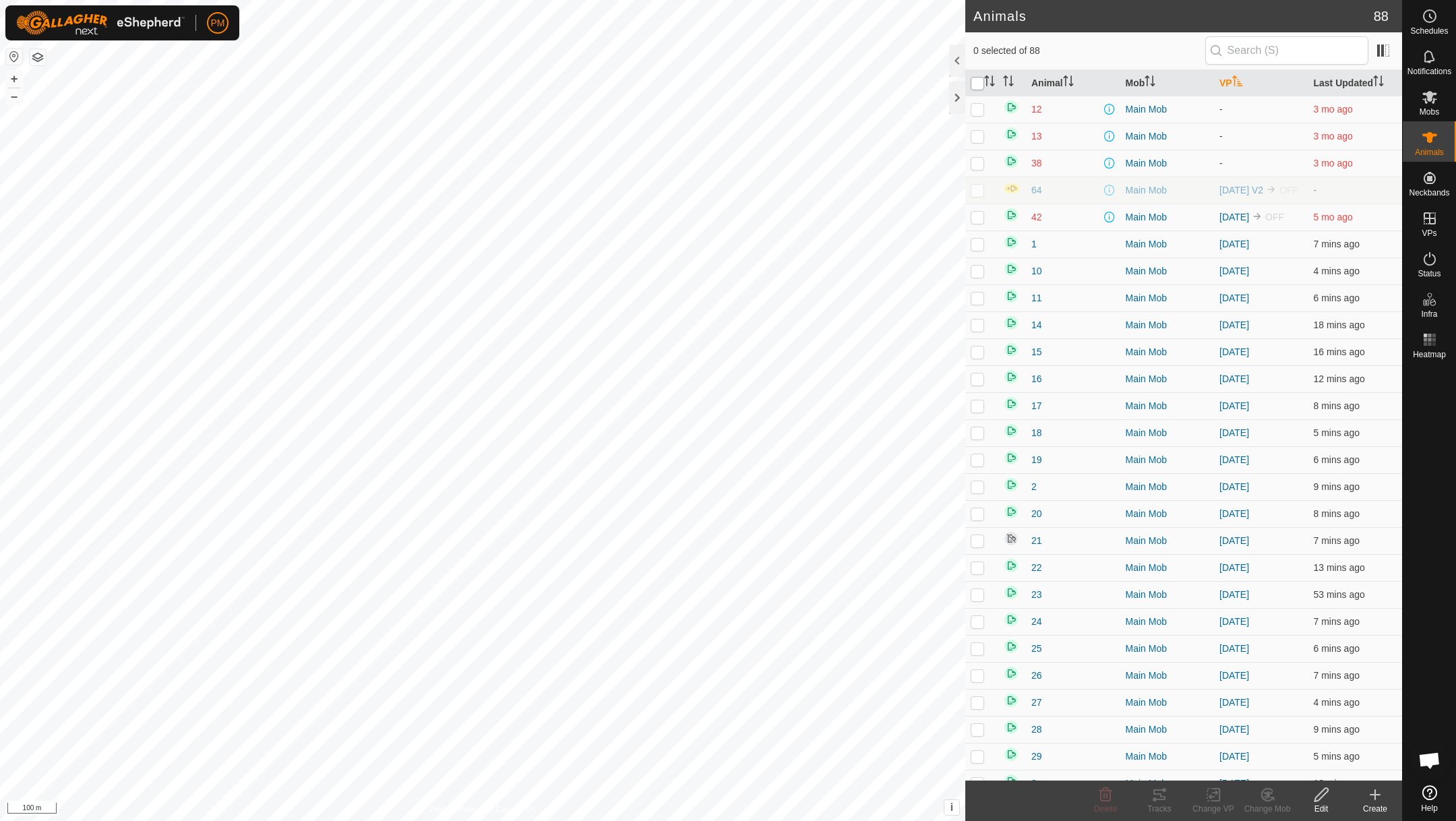
checkbox input "true"
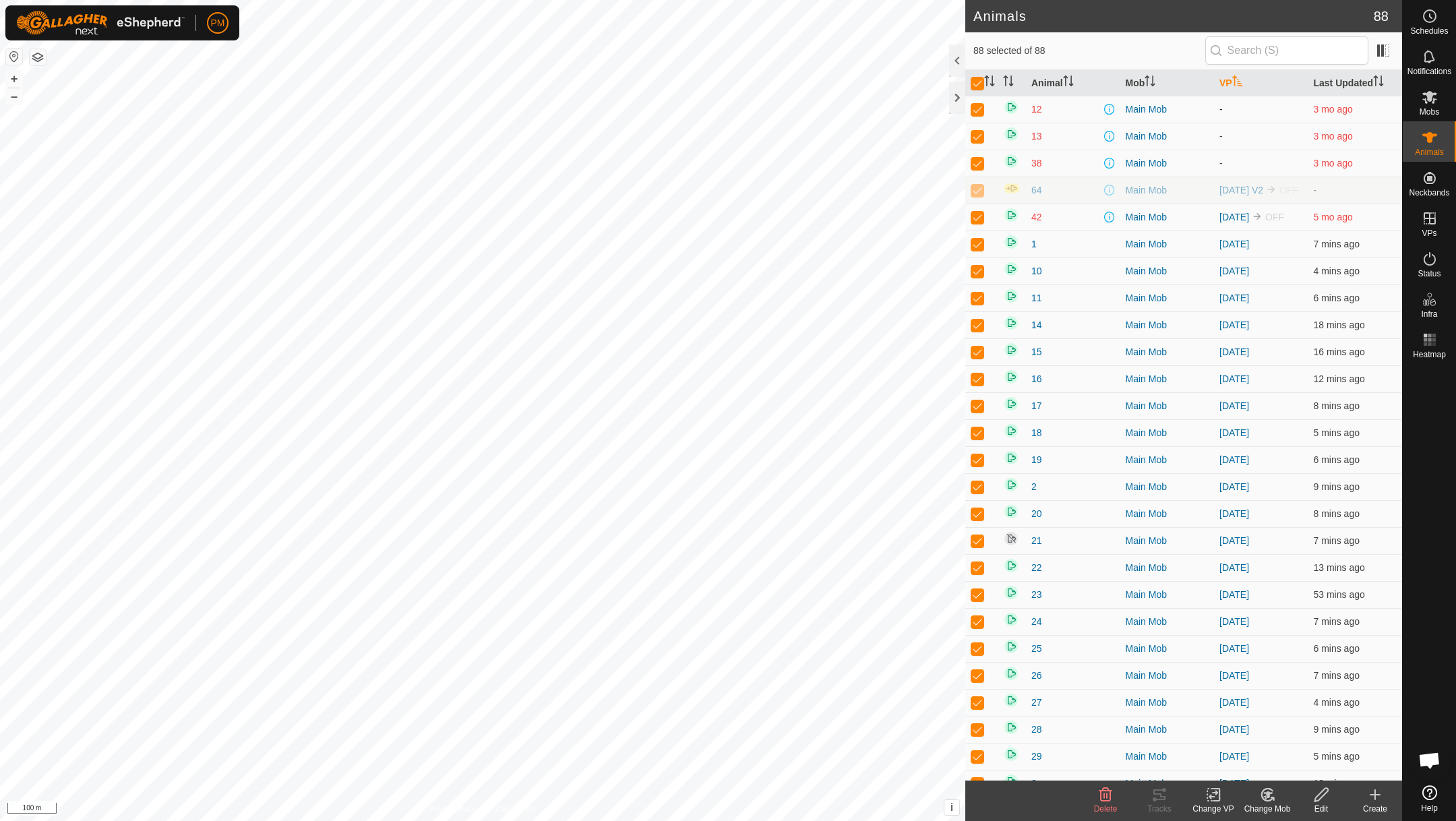
click at [978, 111] on p-checkbox at bounding box center [978, 109] width 14 height 11
checkbox input "false"
click at [979, 138] on p-checkbox at bounding box center [978, 136] width 14 height 11
checkbox input "false"
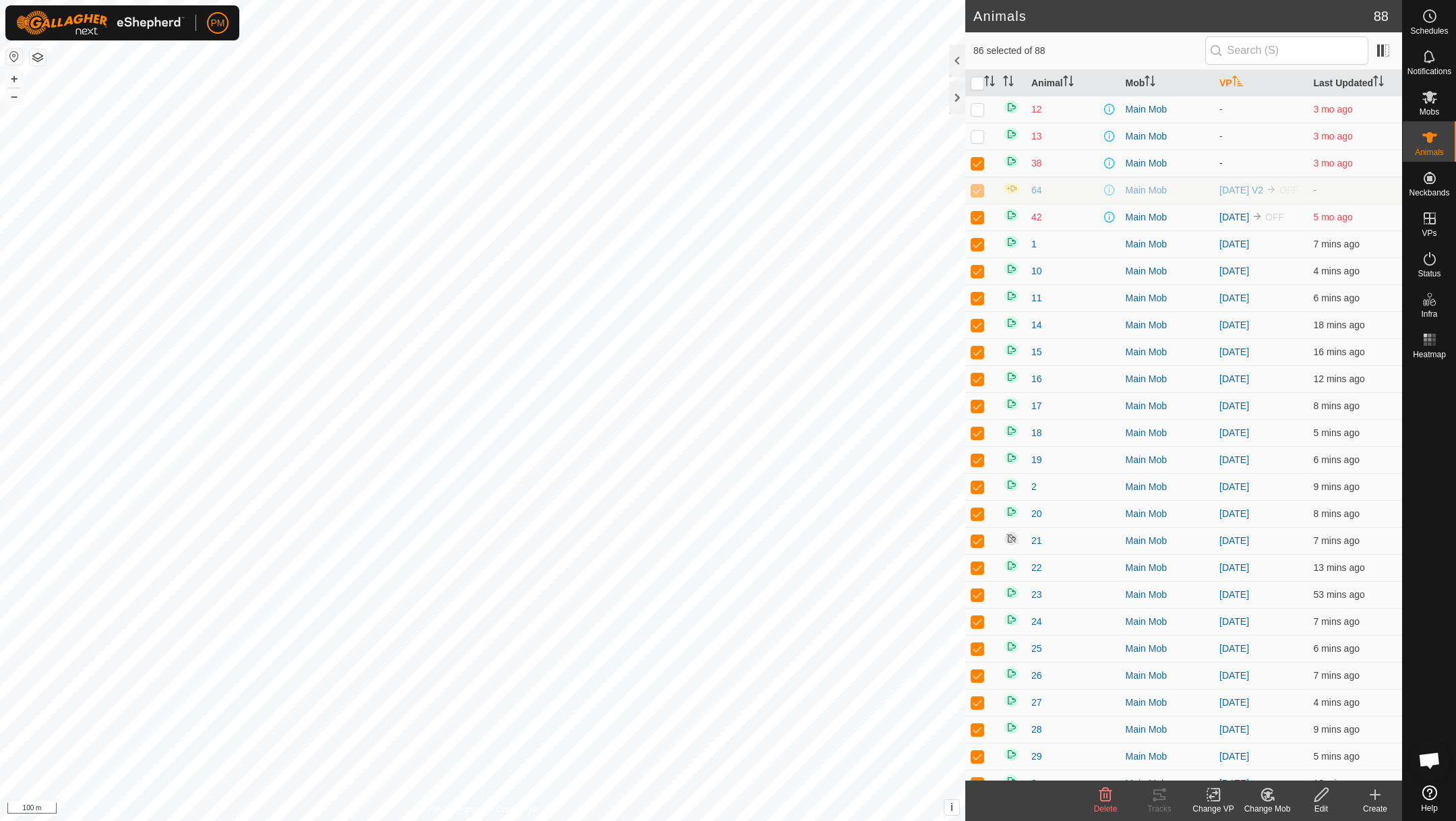
click at [977, 161] on p-checkbox at bounding box center [978, 163] width 14 height 11
checkbox input "false"
click at [975, 194] on p-checkbox at bounding box center [978, 190] width 14 height 11
checkbox input "false"
click at [977, 222] on p-checkbox at bounding box center [978, 217] width 14 height 11
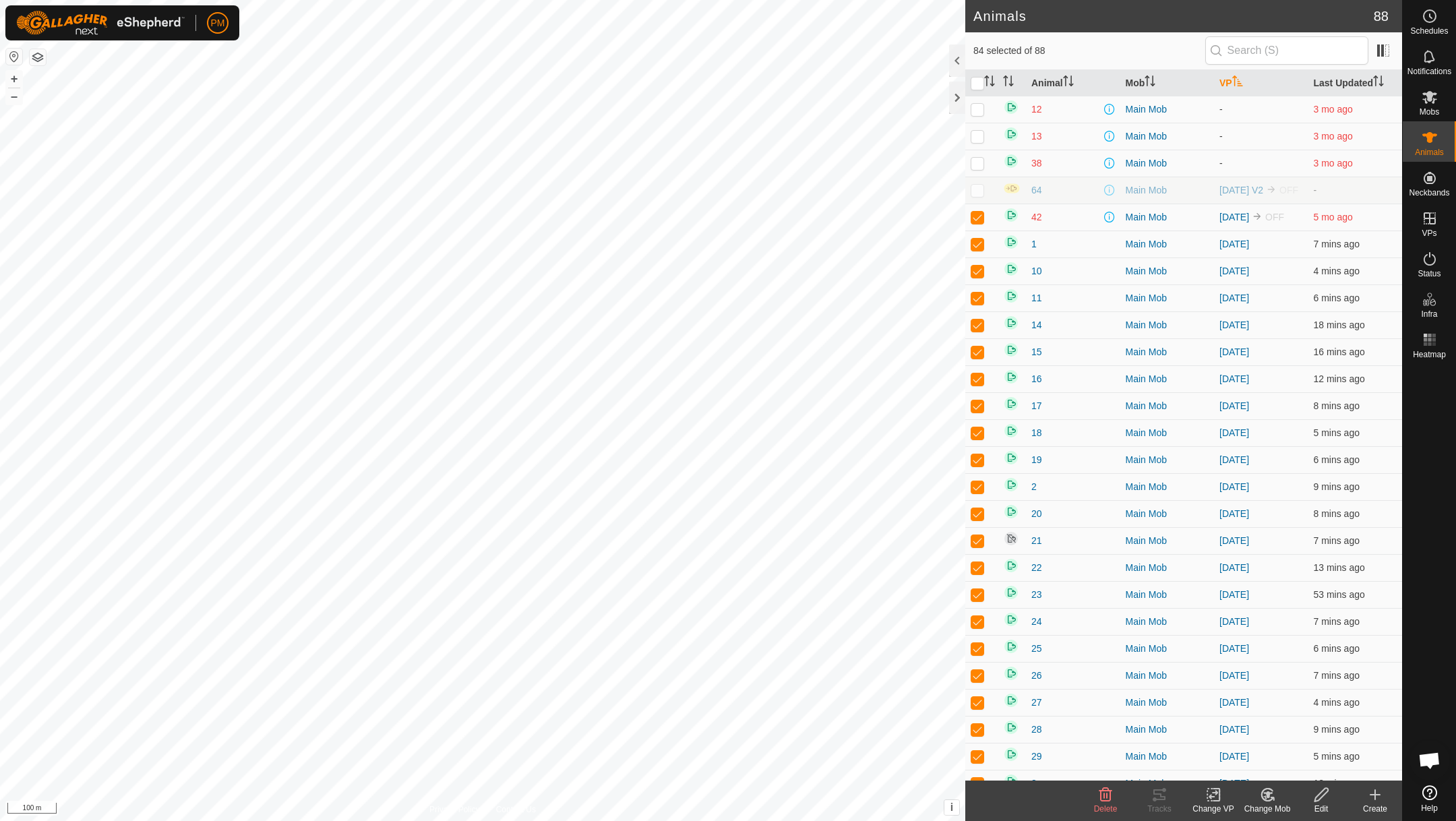
checkbox input "false"
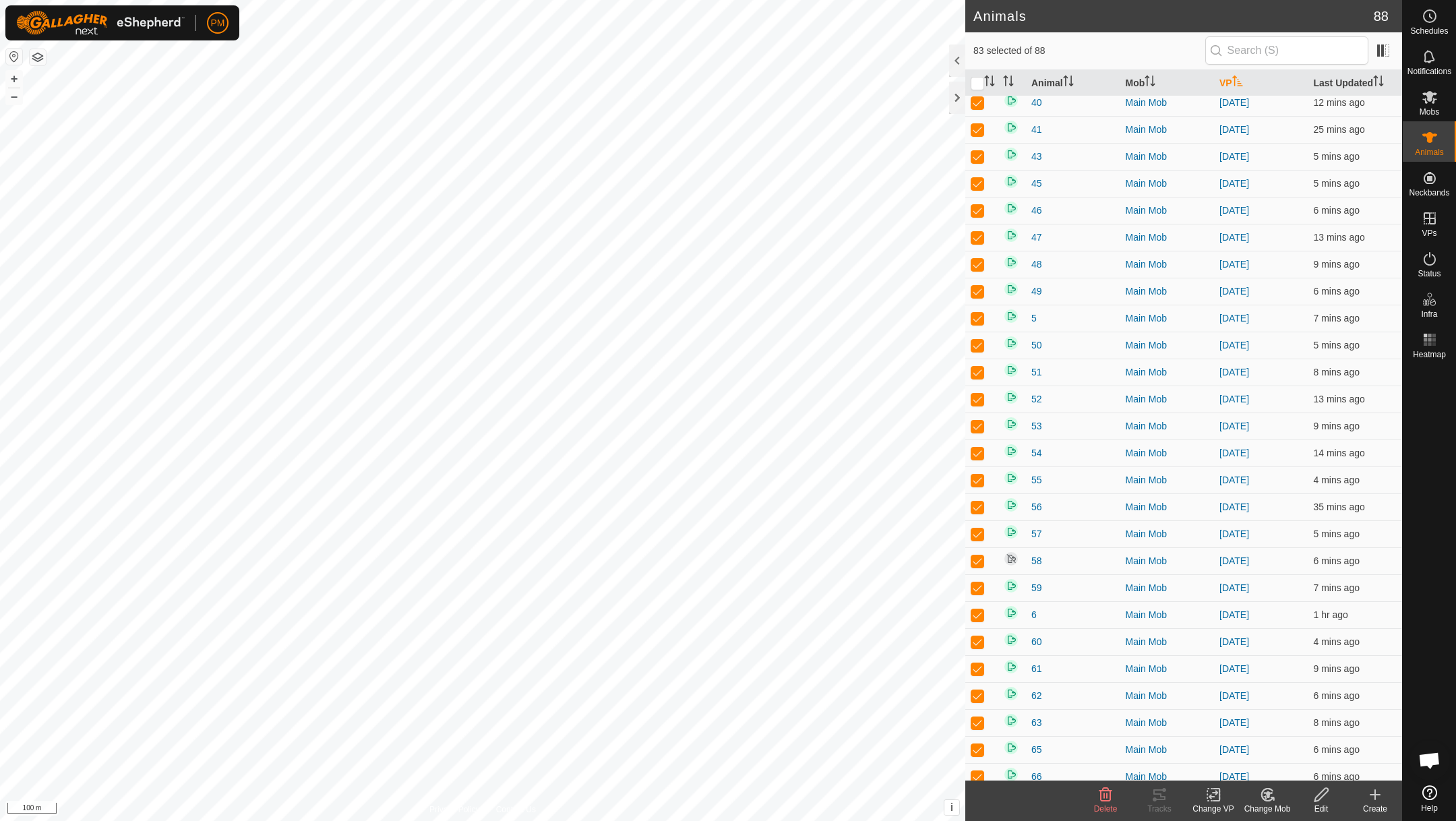
scroll to position [1705, 0]
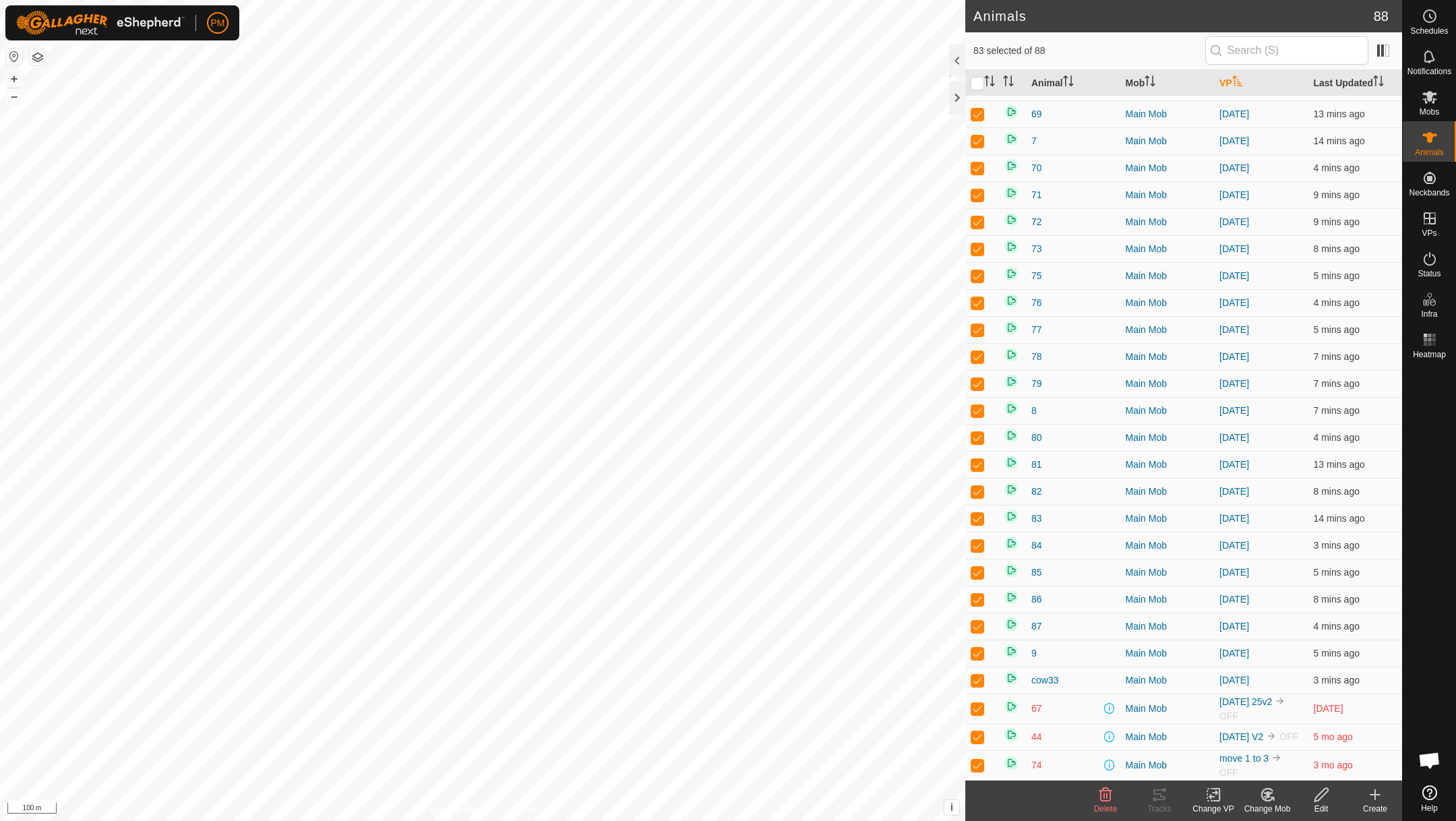
click at [978, 703] on p-checkbox at bounding box center [978, 709] width 14 height 11
checkbox input "false"
click at [975, 735] on p-checkbox at bounding box center [978, 737] width 14 height 11
checkbox input "false"
click at [980, 766] on p-checkbox at bounding box center [978, 765] width 14 height 11
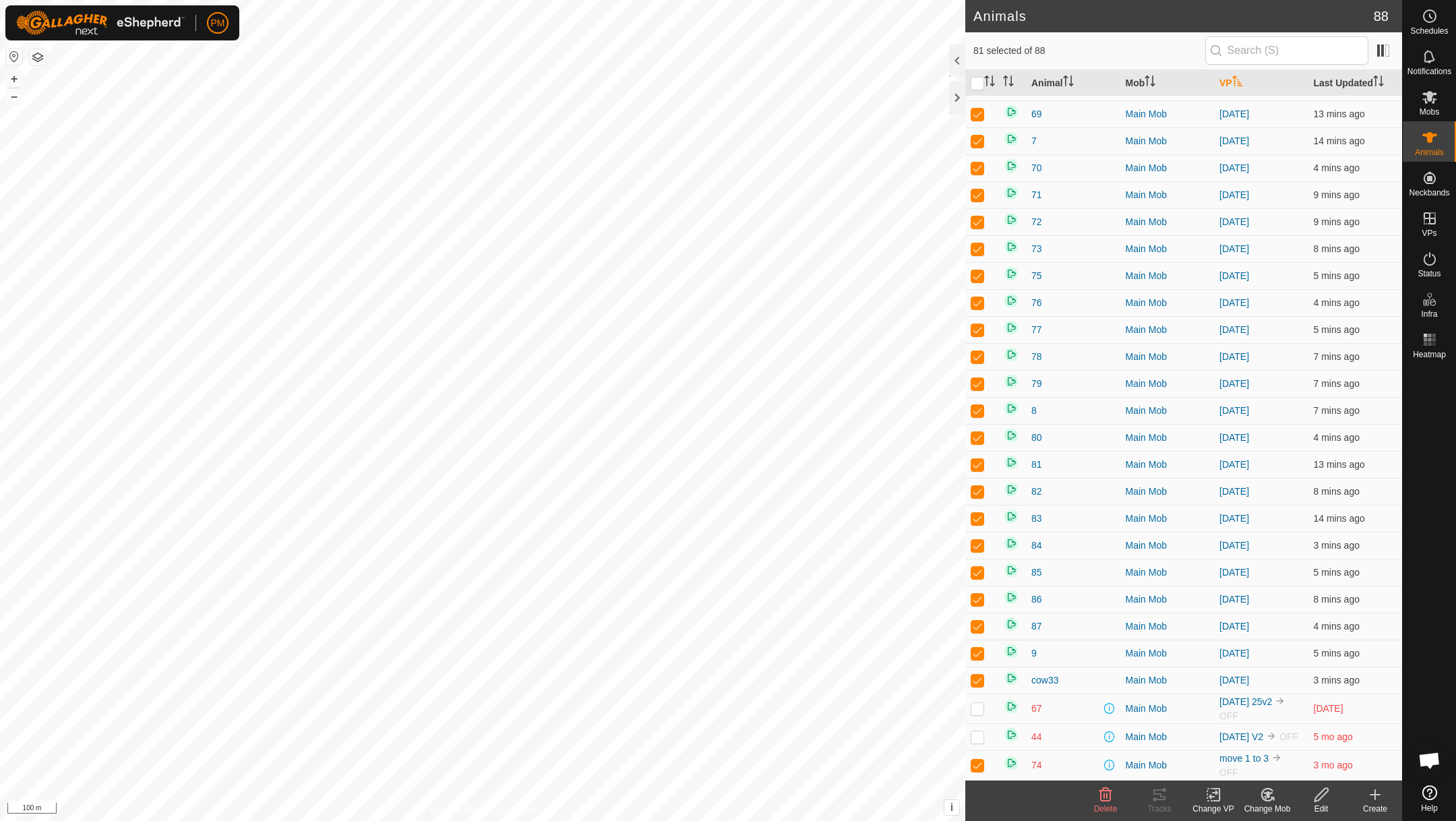
checkbox input "false"
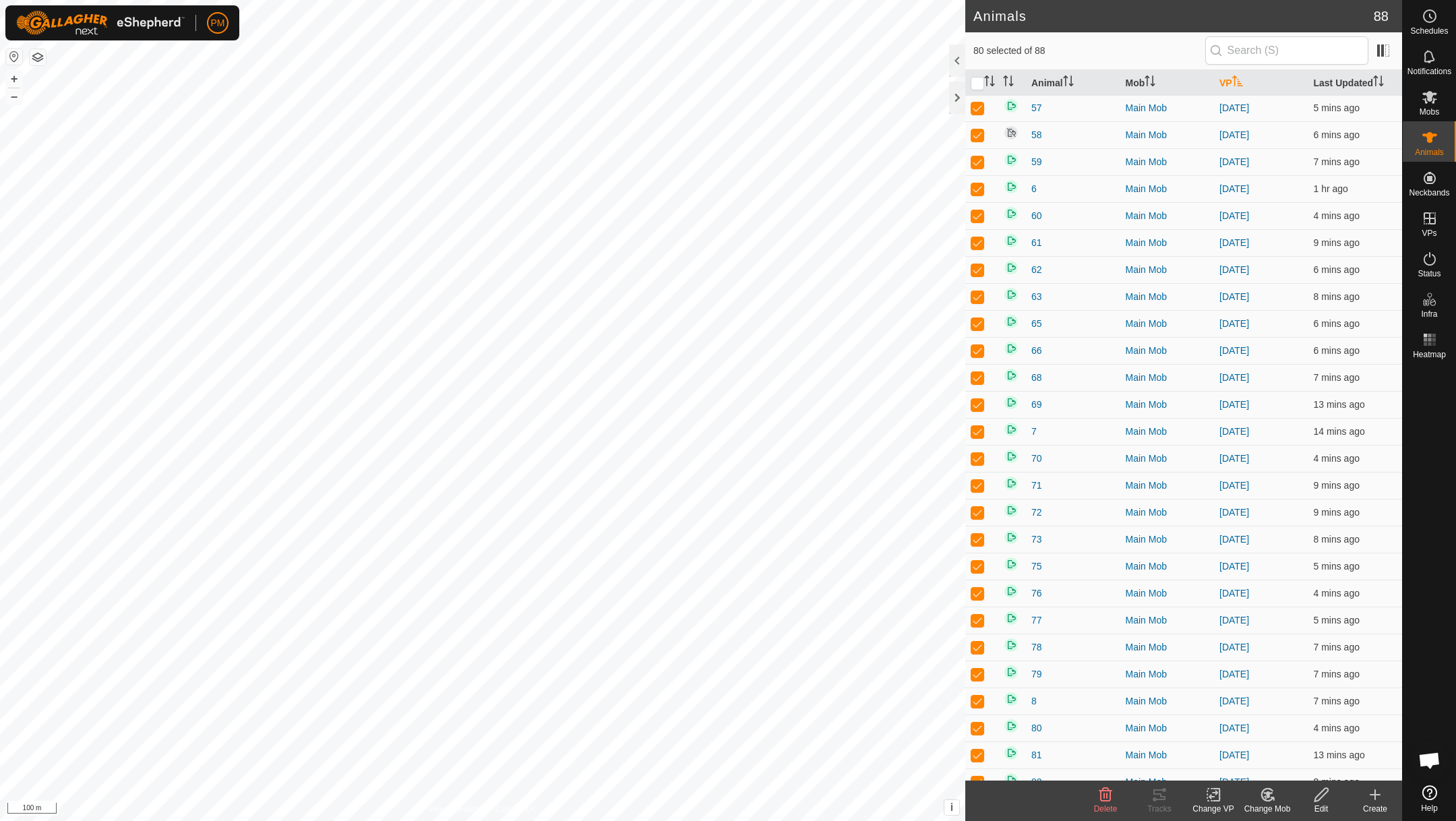
scroll to position [0, 0]
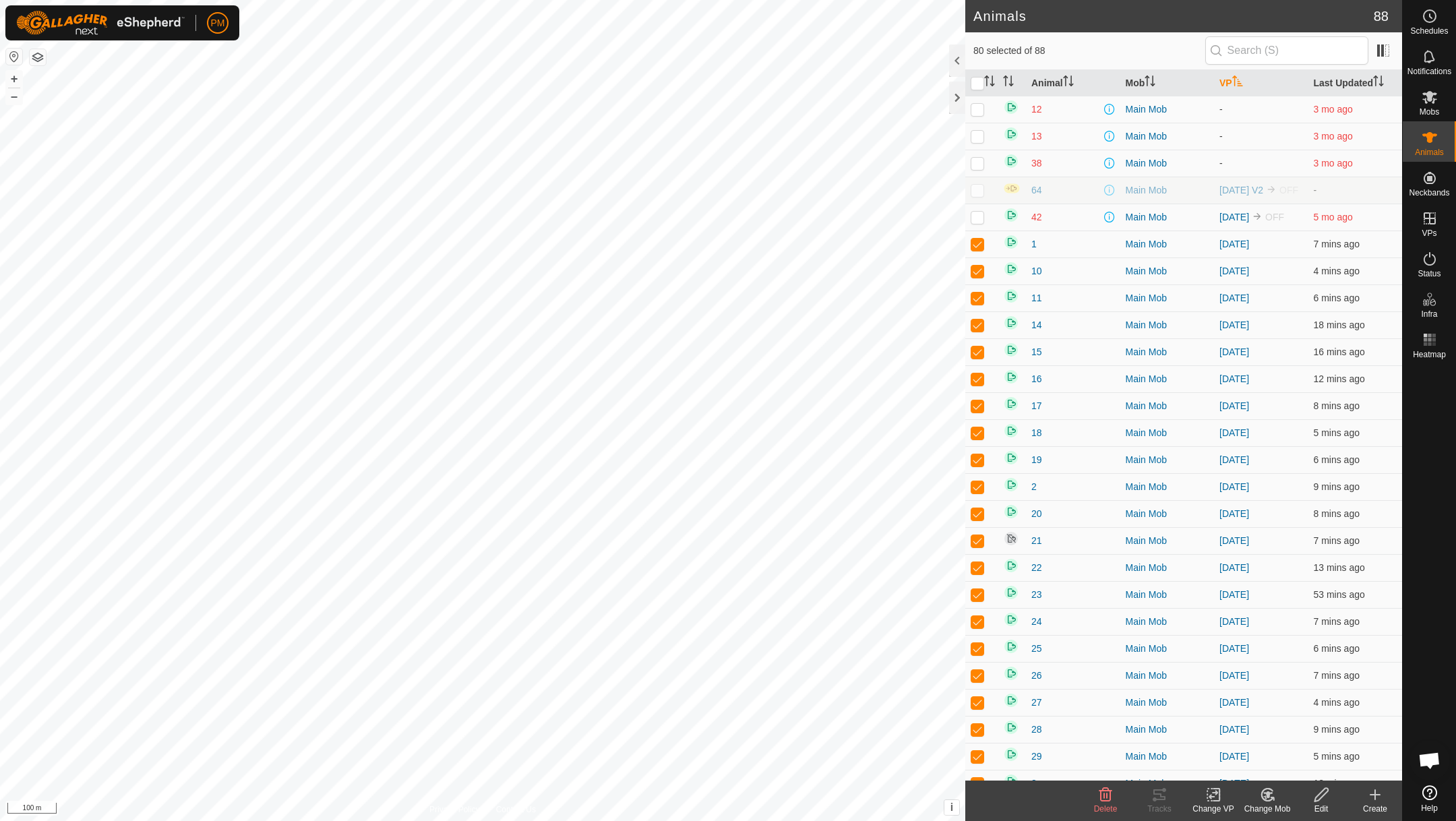
click at [976, 201] on td at bounding box center [981, 191] width 32 height 27
click at [976, 200] on td at bounding box center [981, 191] width 32 height 27
checkbox input "false"
click at [1208, 793] on icon at bounding box center [1213, 795] width 17 height 16
click at [1208, 734] on link "Choose VP..." at bounding box center [1253, 736] width 133 height 27
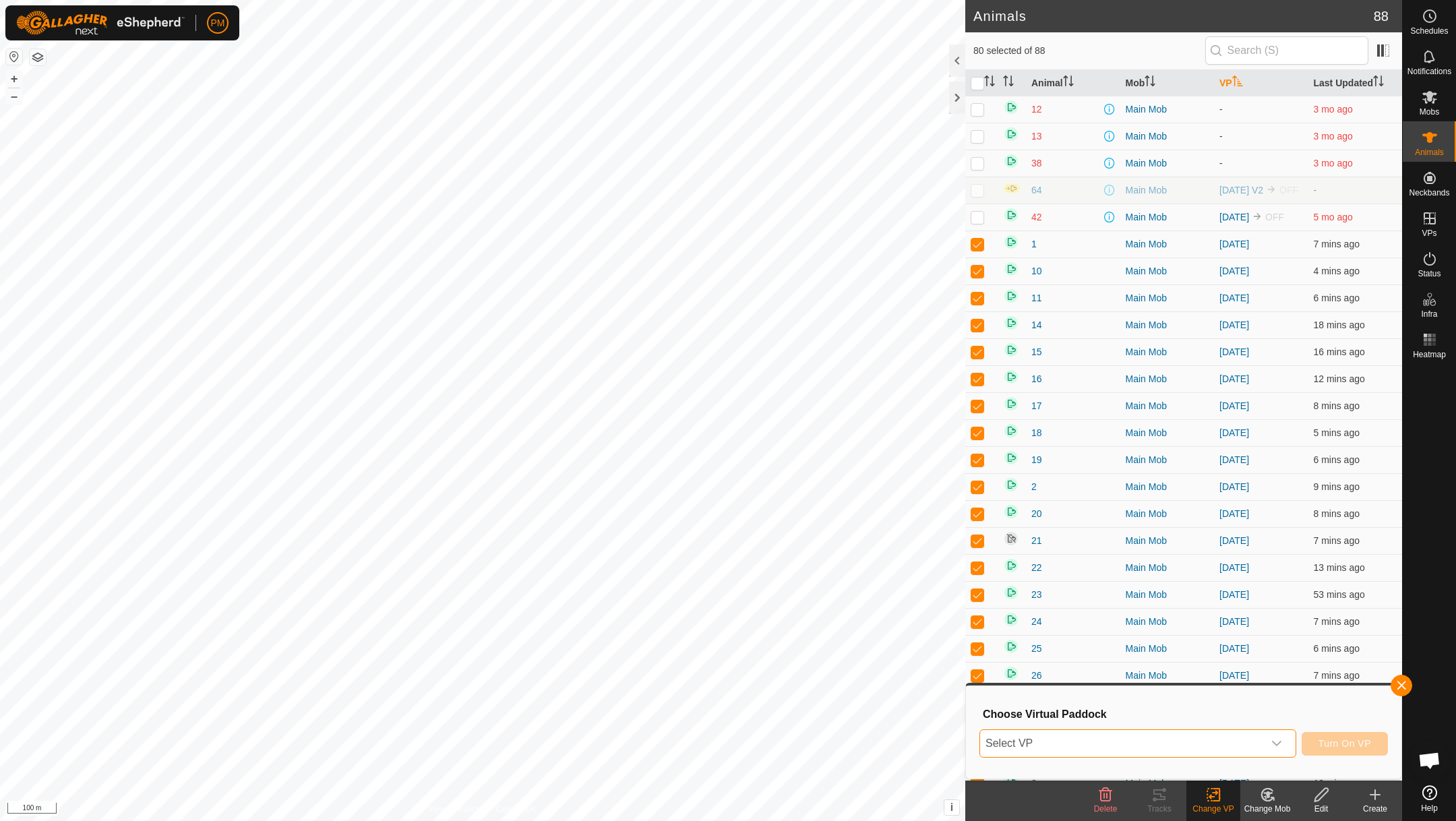
click at [1109, 730] on span "Select VP" at bounding box center [1122, 743] width 283 height 27
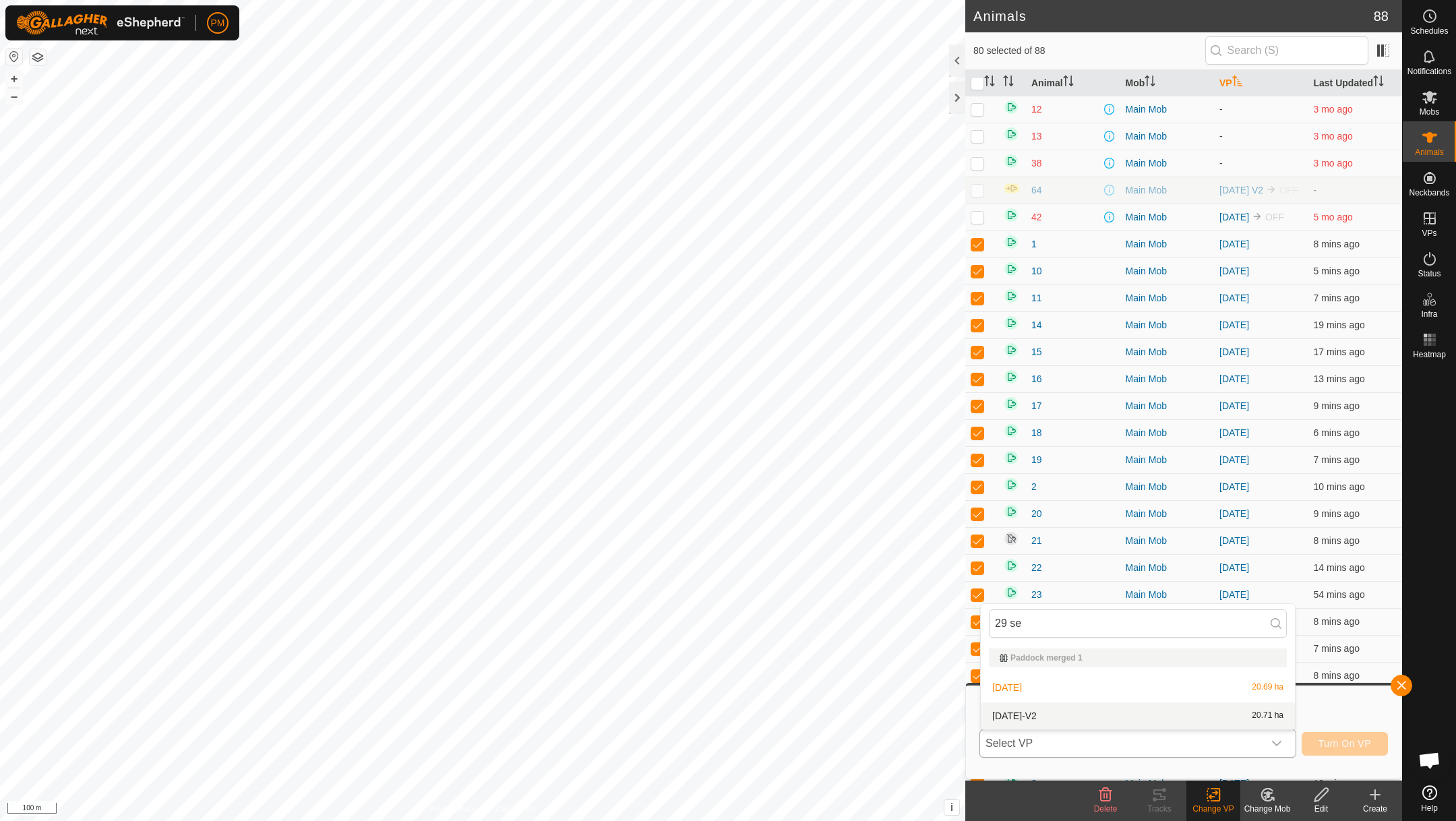
type input "29 se"
click at [1048, 713] on li "[DATE]-V2 20.71 ha" at bounding box center [1137, 716] width 314 height 27
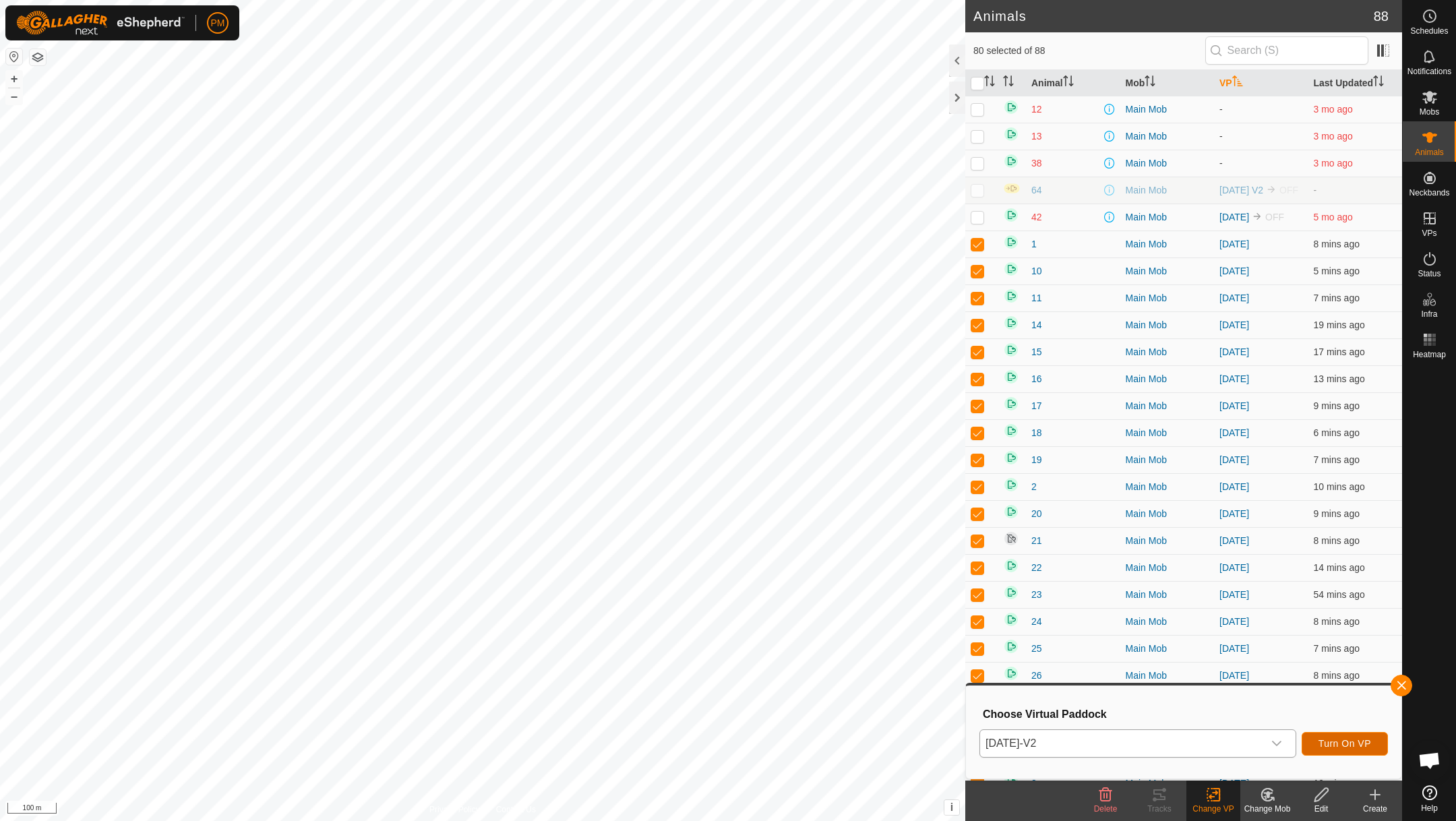
click at [1333, 740] on span "Turn On VP" at bounding box center [1345, 743] width 53 height 11
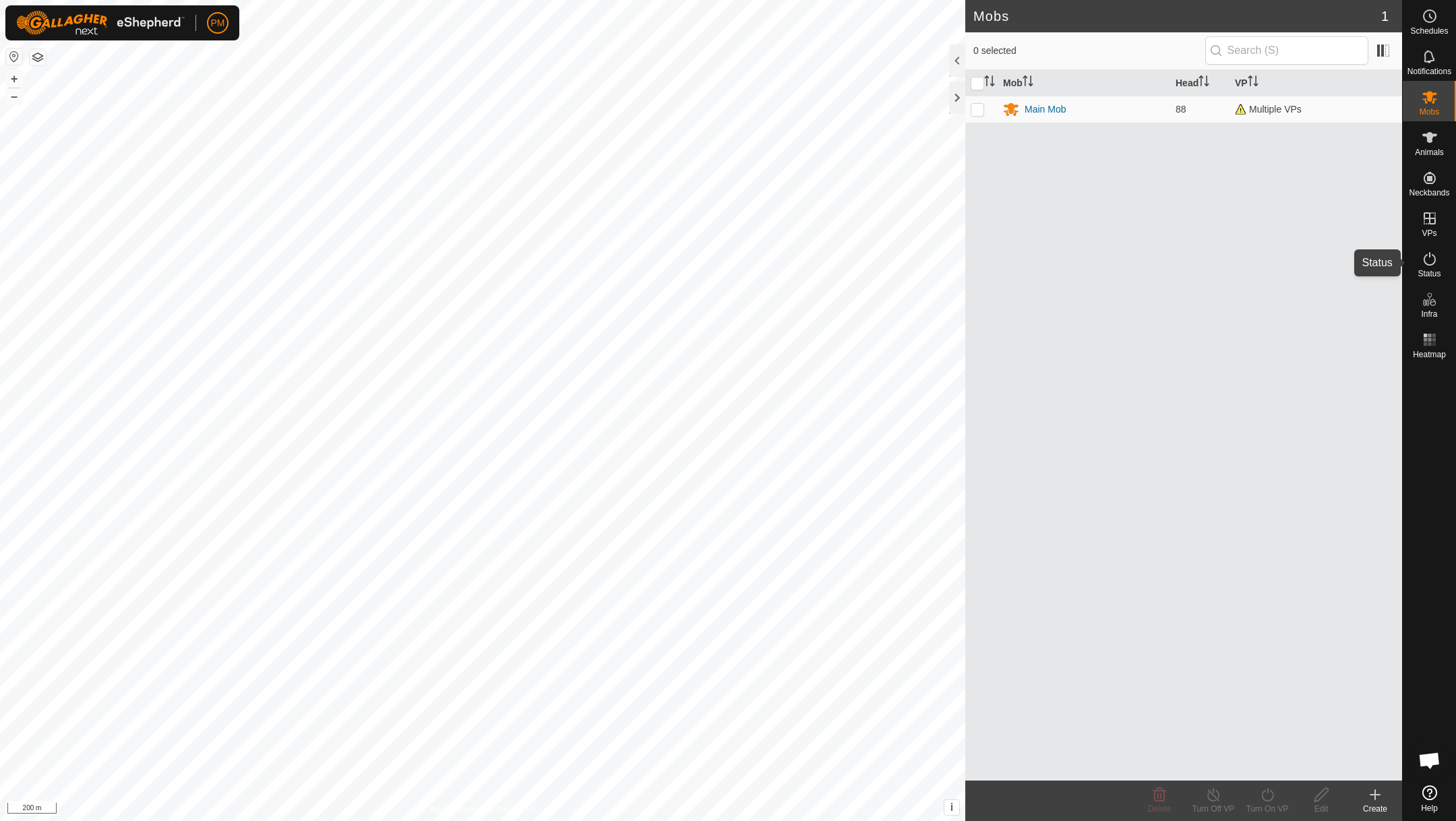
click at [1424, 259] on icon at bounding box center [1430, 259] width 12 height 14
click at [1434, 256] on icon at bounding box center [1430, 259] width 12 height 14
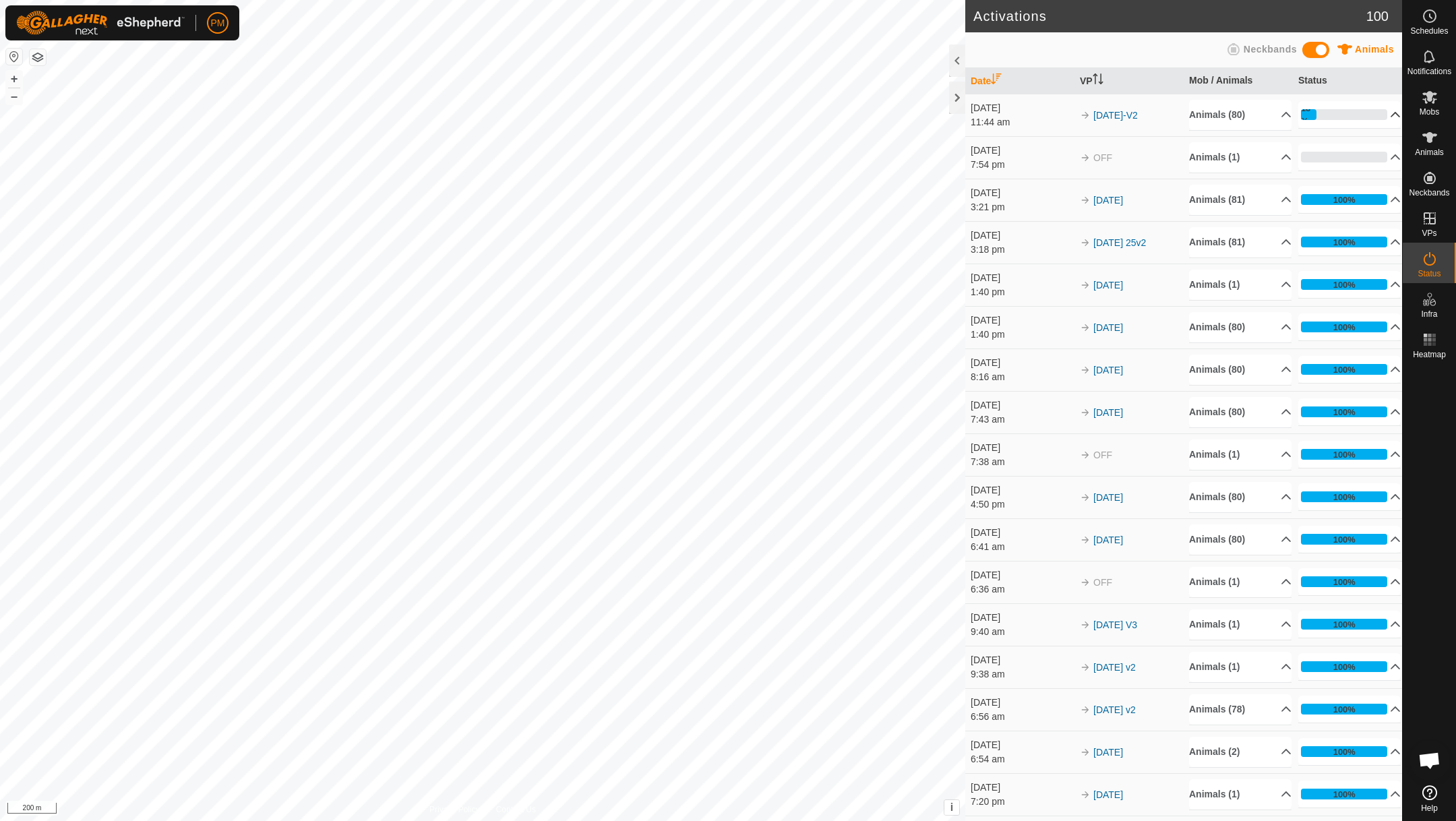
click at [1387, 111] on p-accordion-header "18%" at bounding box center [1350, 114] width 102 height 27
